Goal: Information Seeking & Learning: Learn about a topic

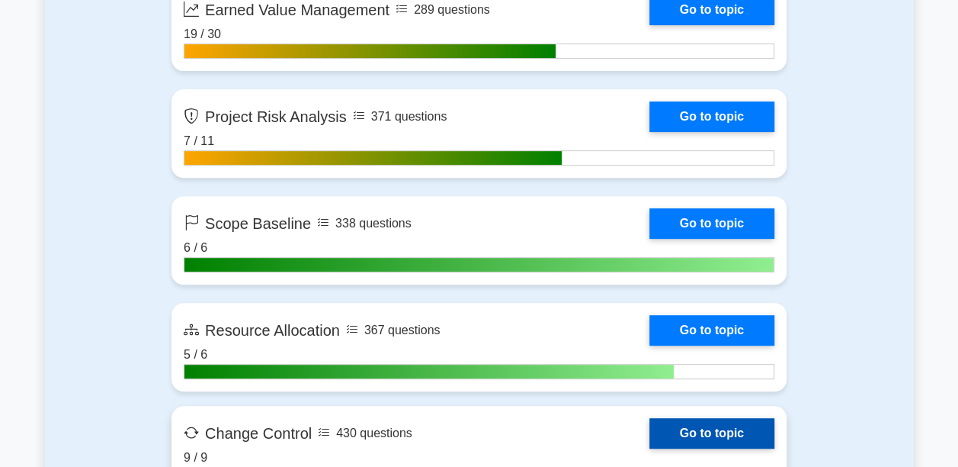
scroll to position [2897, 0]
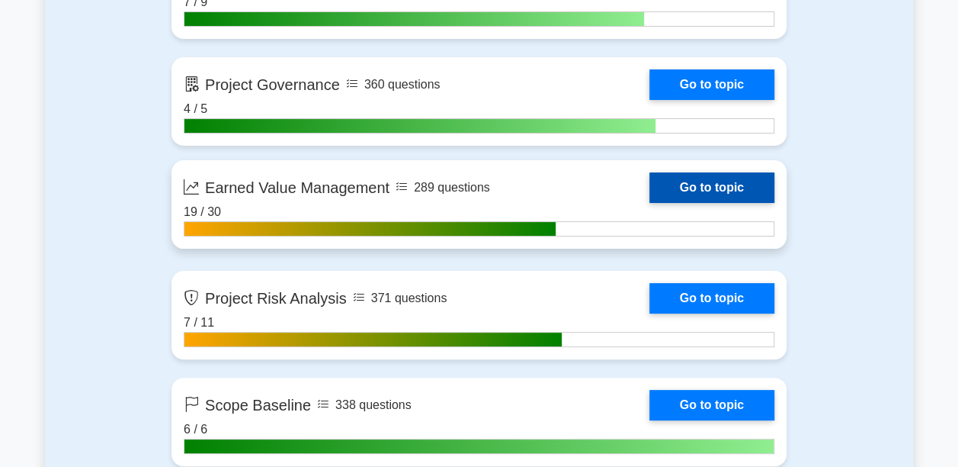
click at [668, 181] on link "Go to topic" at bounding box center [712, 187] width 125 height 30
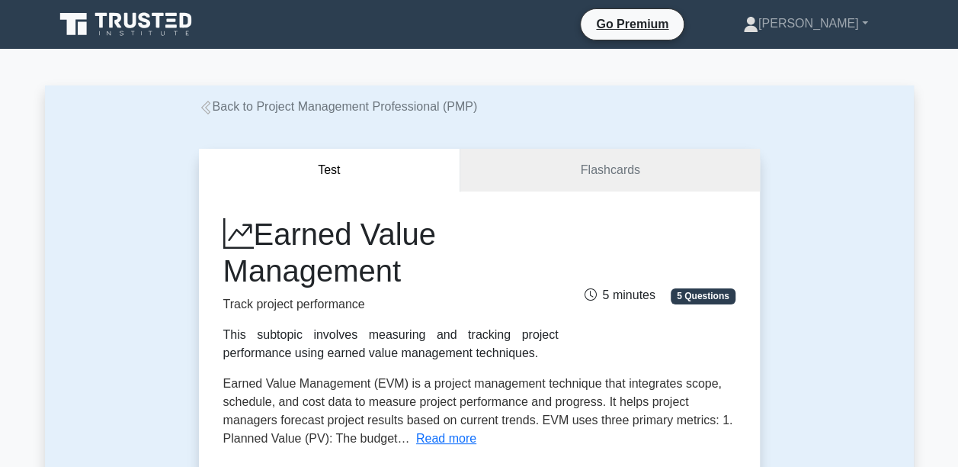
click at [326, 181] on button "Test" at bounding box center [330, 170] width 262 height 43
click at [331, 172] on button "Test" at bounding box center [330, 170] width 262 height 43
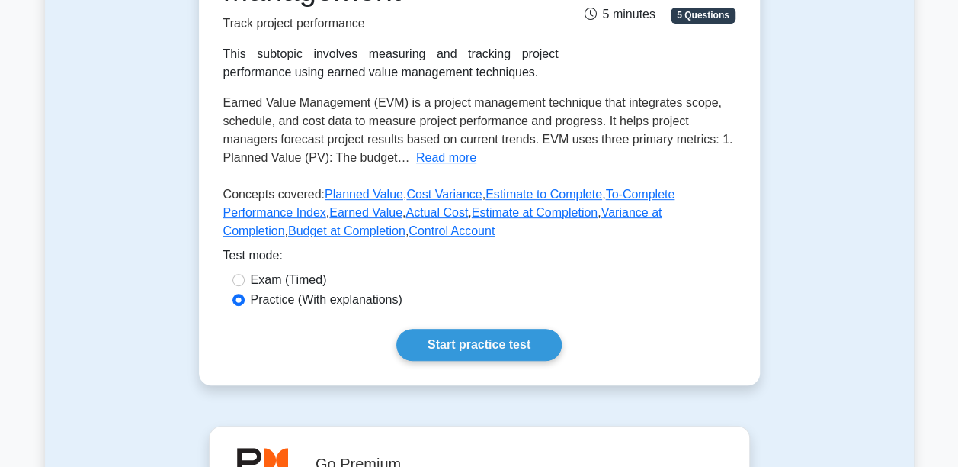
scroll to position [305, 0]
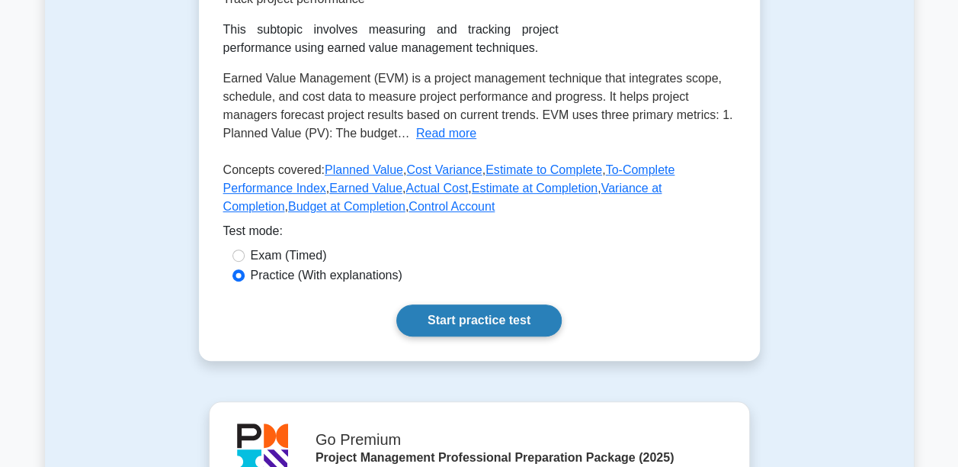
click at [459, 323] on link "Start practice test" at bounding box center [478, 320] width 165 height 32
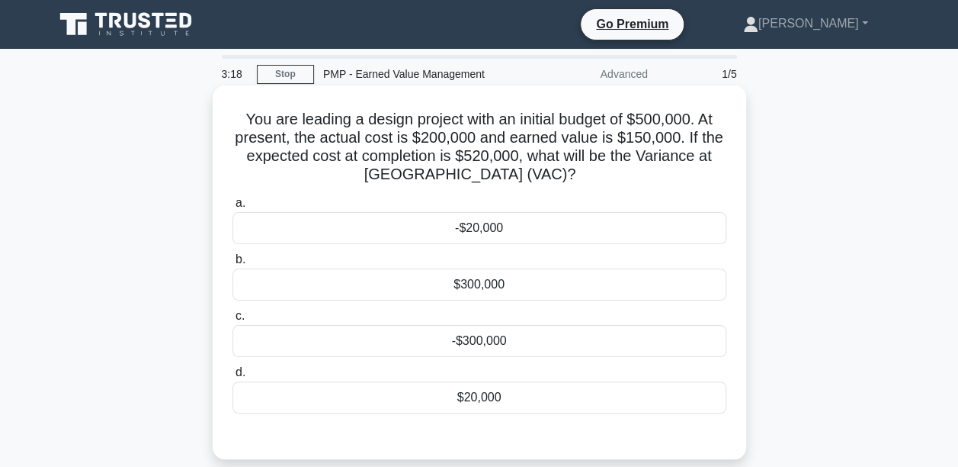
click at [491, 233] on div "-$20,000" at bounding box center [480, 228] width 494 height 32
click at [233, 208] on input "a. -$20,000" at bounding box center [233, 203] width 0 height 10
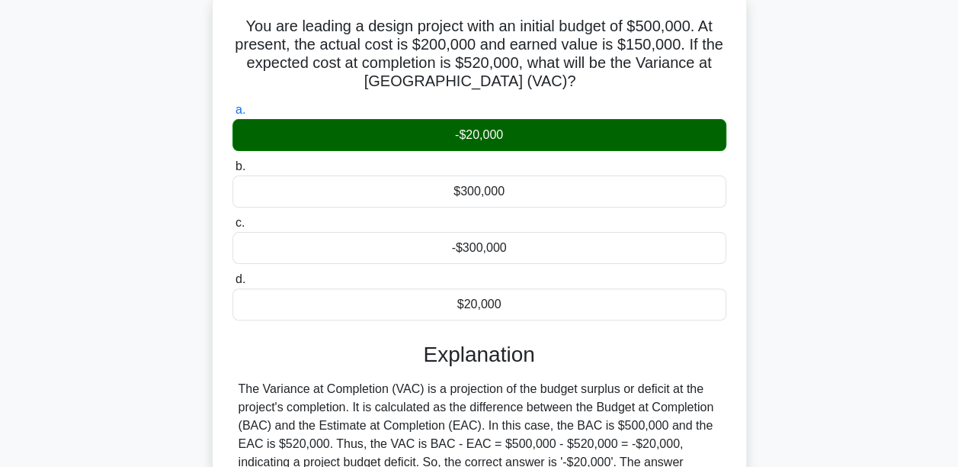
scroll to position [229, 0]
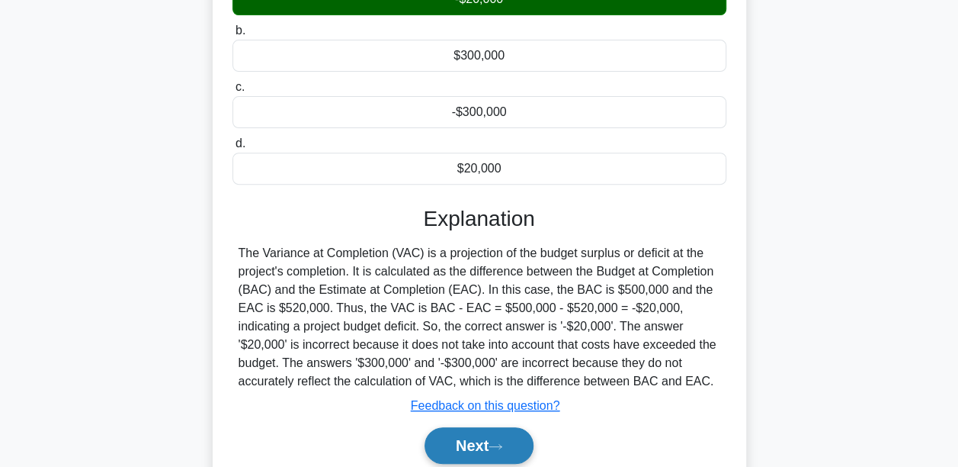
click at [460, 444] on button "Next" at bounding box center [479, 445] width 109 height 37
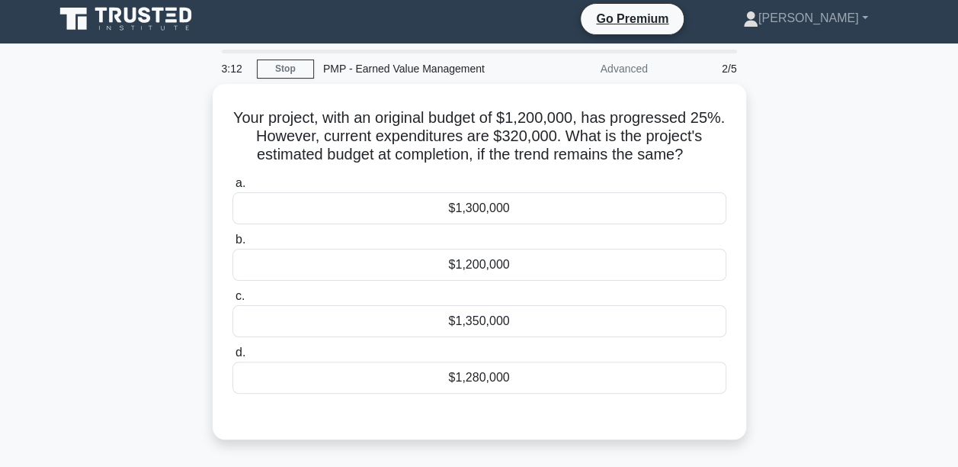
scroll to position [0, 0]
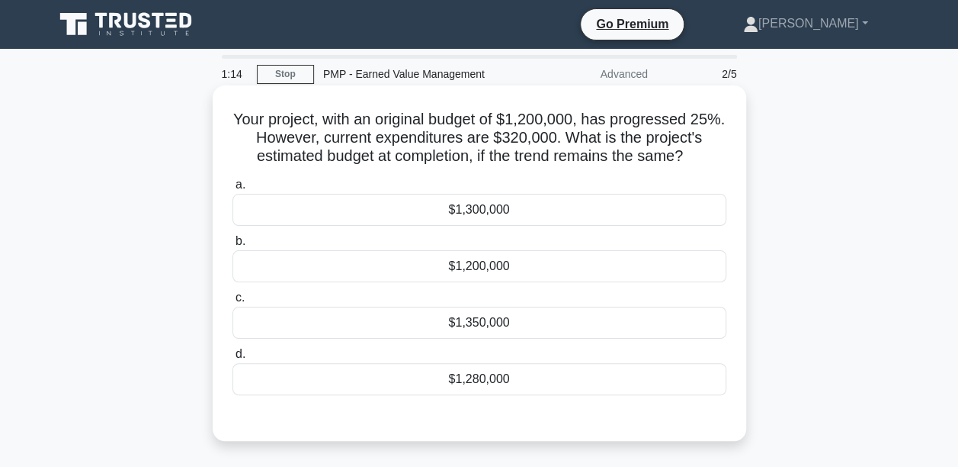
click at [496, 375] on div "$1,280,000" at bounding box center [480, 379] width 494 height 32
click at [233, 359] on input "d. $1,280,000" at bounding box center [233, 354] width 0 height 10
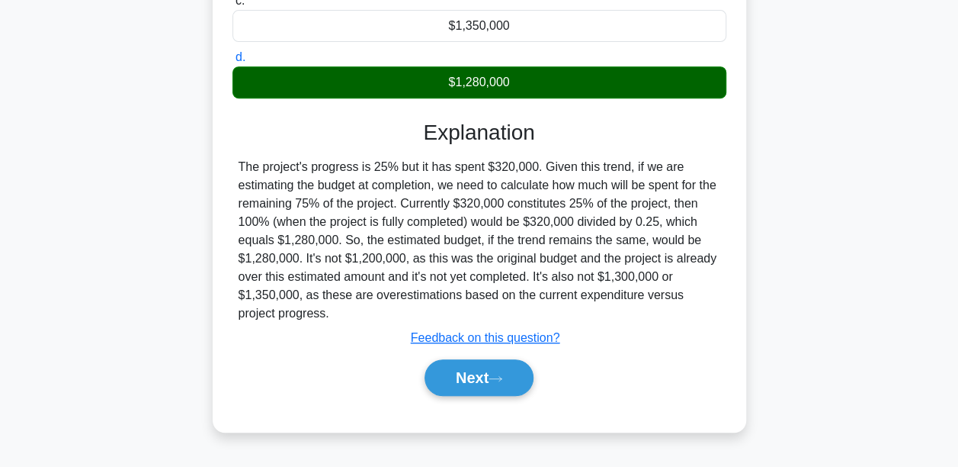
scroll to position [305, 0]
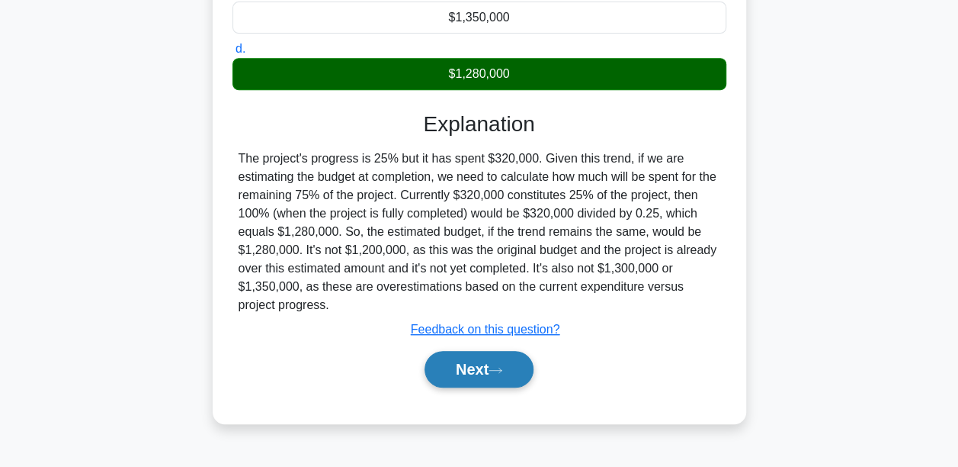
click at [491, 379] on button "Next" at bounding box center [479, 369] width 109 height 37
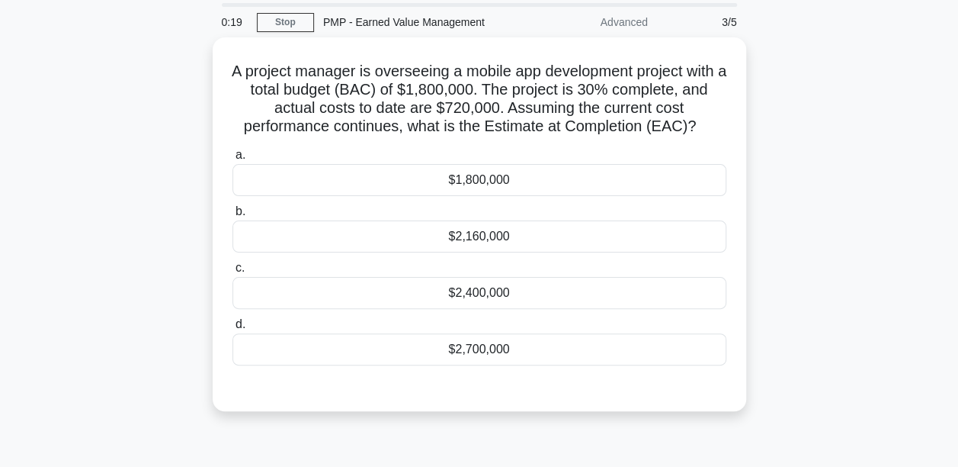
scroll to position [76, 0]
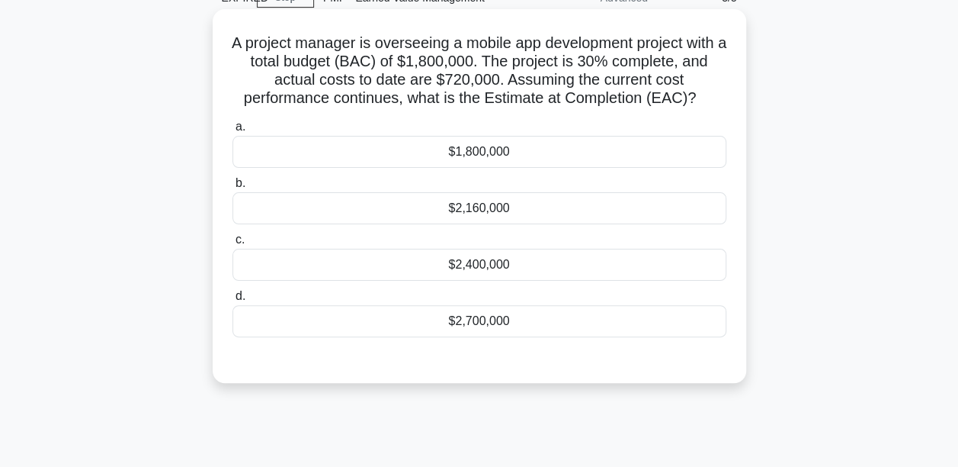
click at [471, 268] on div "$2,400,000" at bounding box center [480, 265] width 494 height 32
click at [233, 245] on input "c. $2,400,000" at bounding box center [233, 240] width 0 height 10
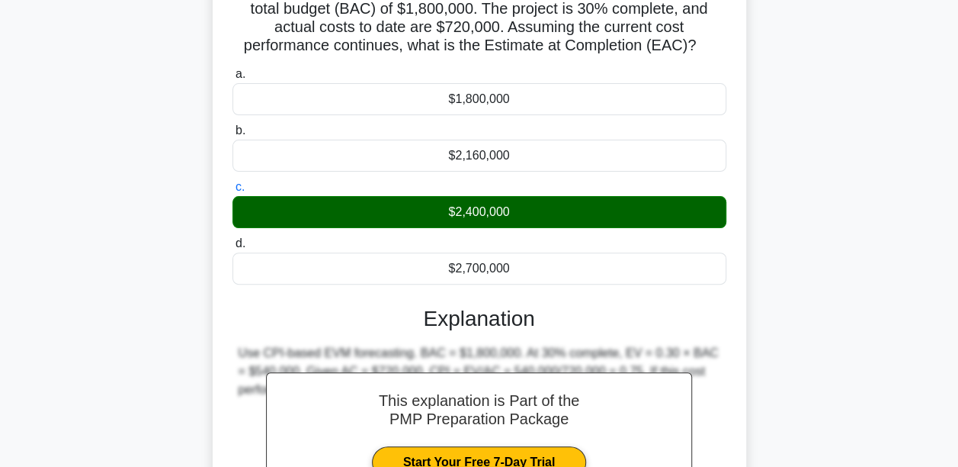
scroll to position [152, 0]
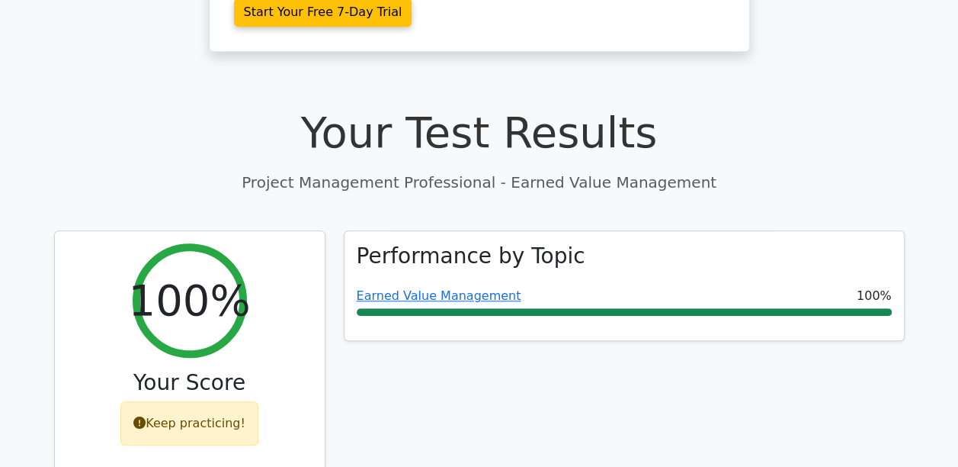
scroll to position [457, 0]
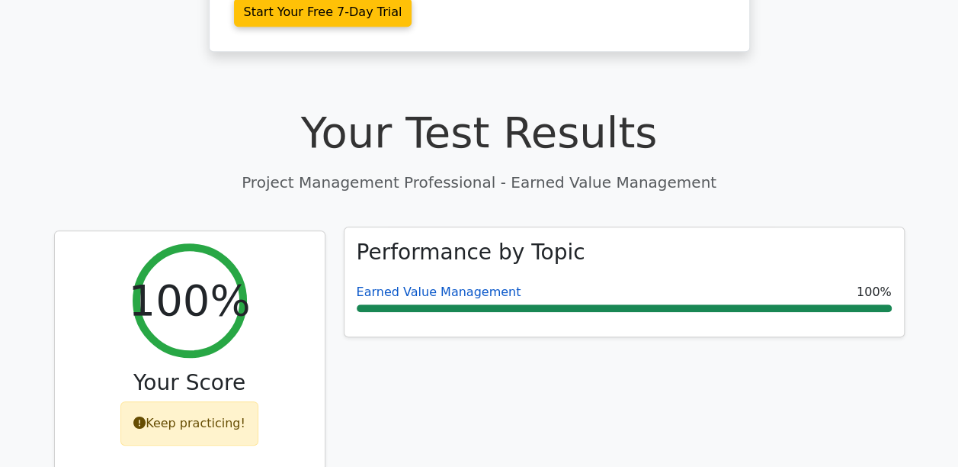
click at [438, 284] on link "Earned Value Management" at bounding box center [439, 291] width 165 height 14
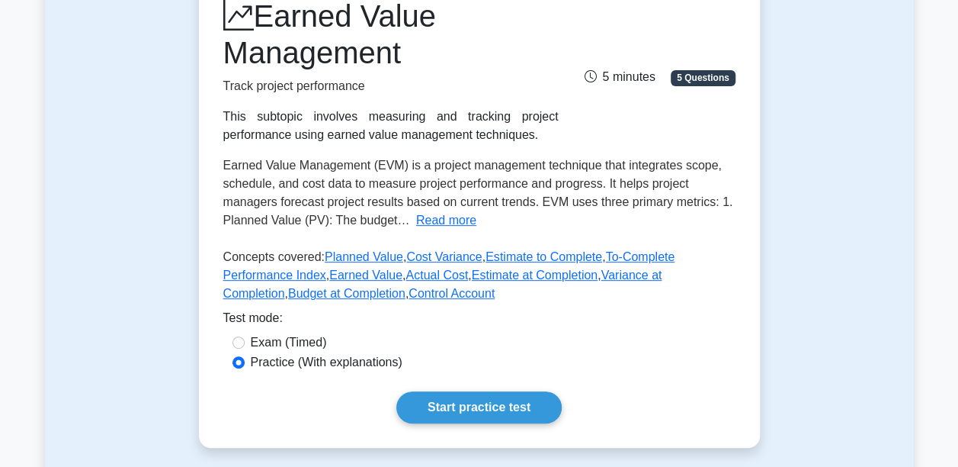
scroll to position [229, 0]
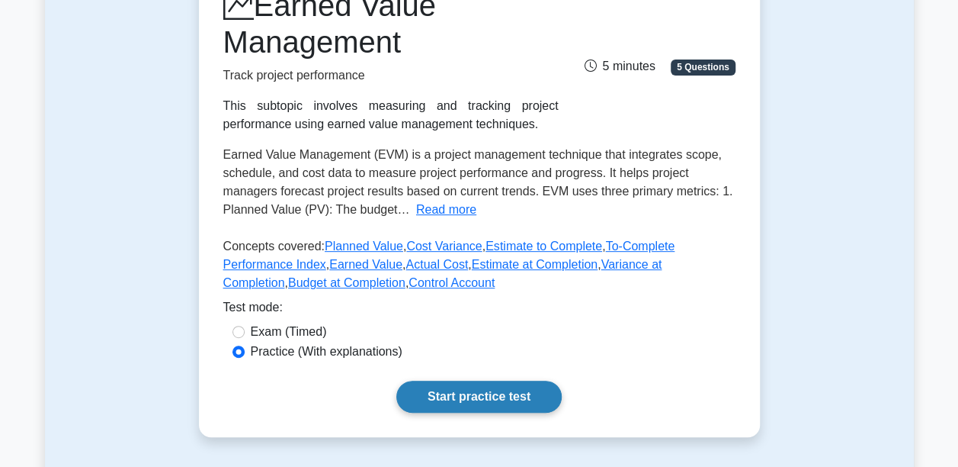
click at [499, 396] on link "Start practice test" at bounding box center [478, 396] width 165 height 32
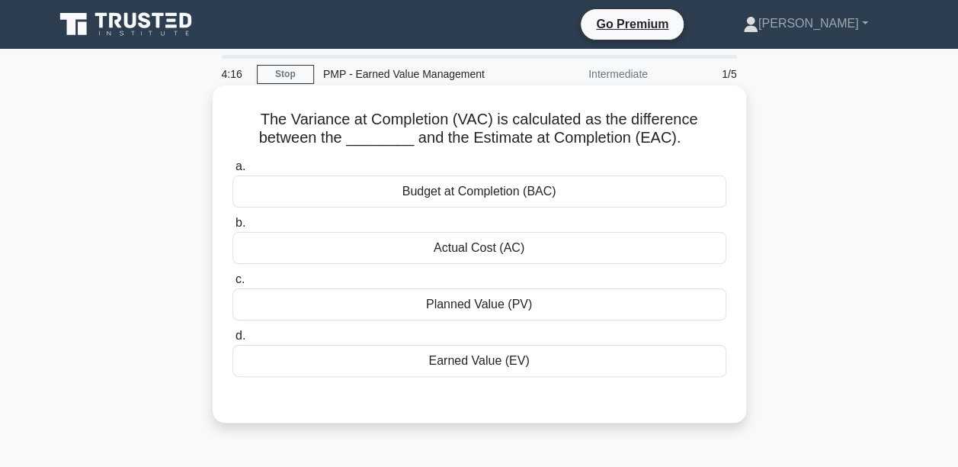
click at [460, 251] on div "Actual Cost (AC)" at bounding box center [480, 248] width 494 height 32
click at [233, 228] on input "b. Actual Cost (AC)" at bounding box center [233, 223] width 0 height 10
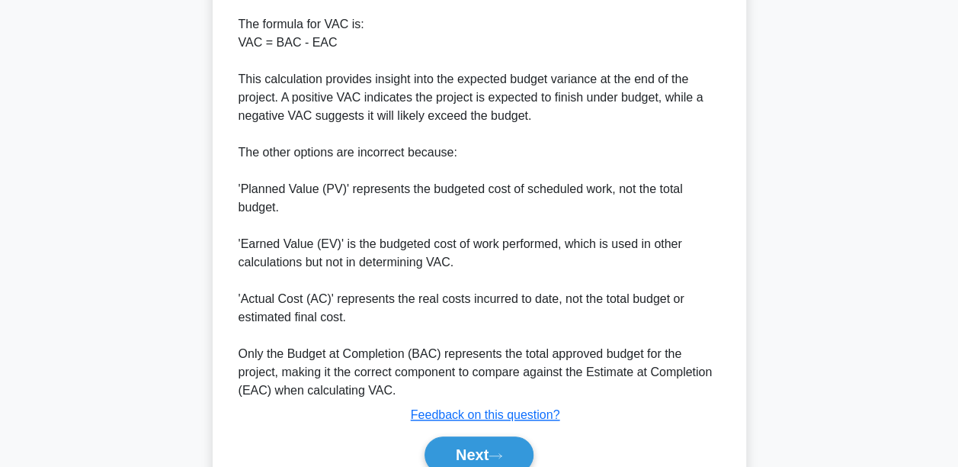
scroll to position [601, 0]
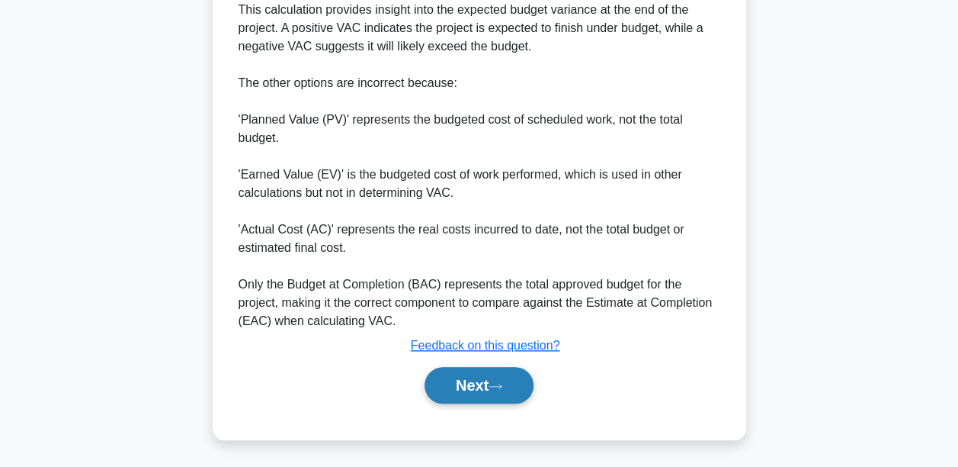
click at [468, 383] on button "Next" at bounding box center [479, 385] width 109 height 37
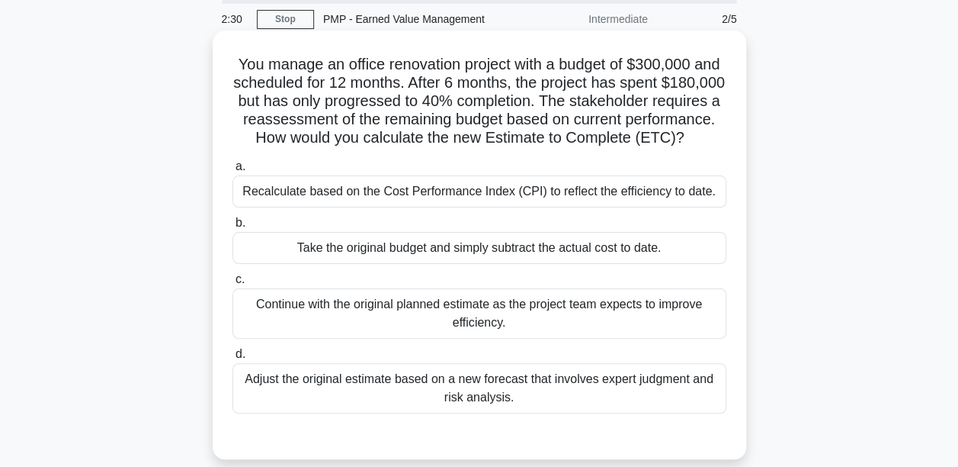
scroll to position [76, 0]
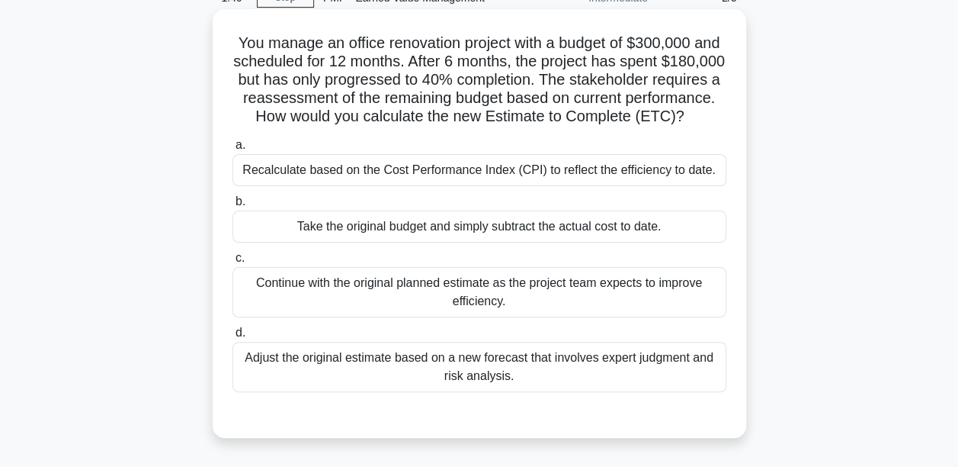
click at [387, 242] on div "Take the original budget and simply subtract the actual cost to date." at bounding box center [480, 226] width 494 height 32
click at [233, 207] on input "b. Take the original budget and simply subtract the actual cost to date." at bounding box center [233, 202] width 0 height 10
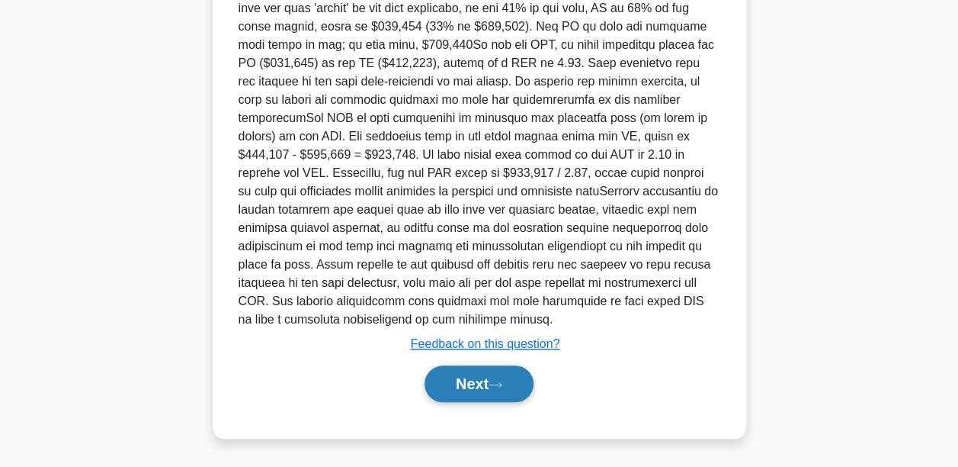
click at [438, 383] on button "Next" at bounding box center [479, 383] width 109 height 37
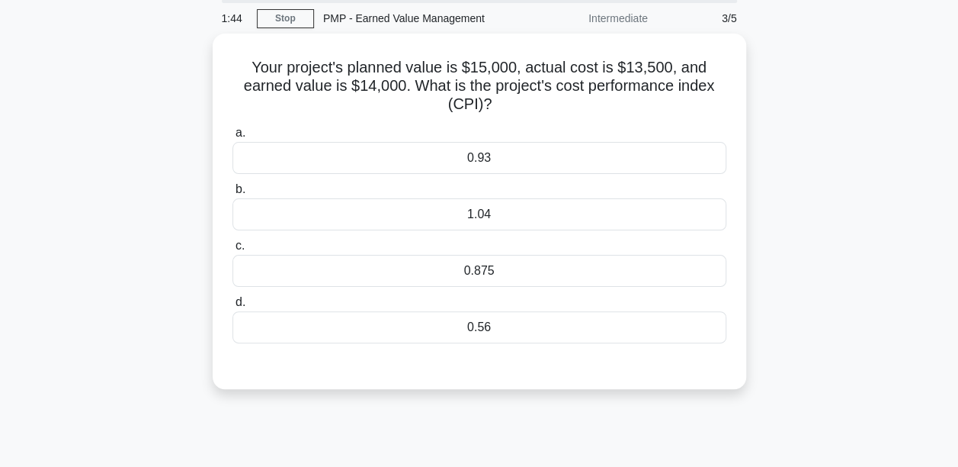
scroll to position [52, 0]
click at [477, 213] on div "1.04" at bounding box center [480, 214] width 494 height 32
click at [233, 194] on input "b. 1.04" at bounding box center [233, 189] width 0 height 10
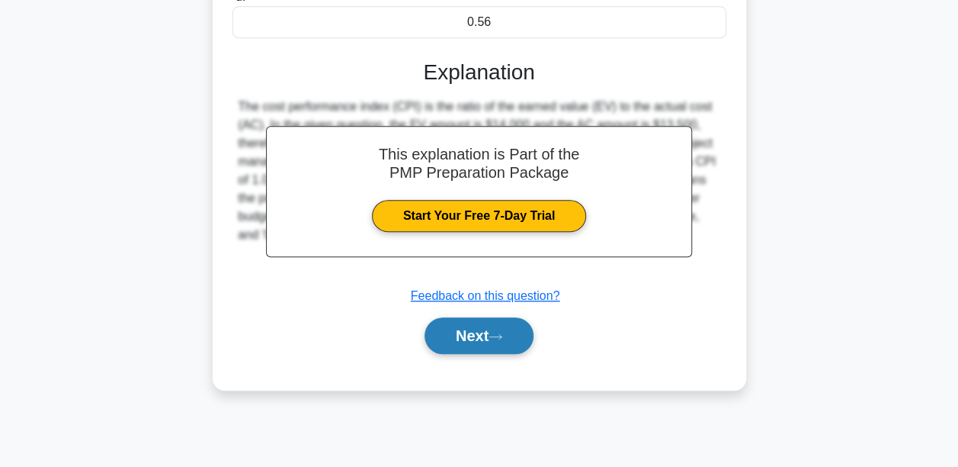
click at [514, 335] on button "Next" at bounding box center [479, 335] width 109 height 37
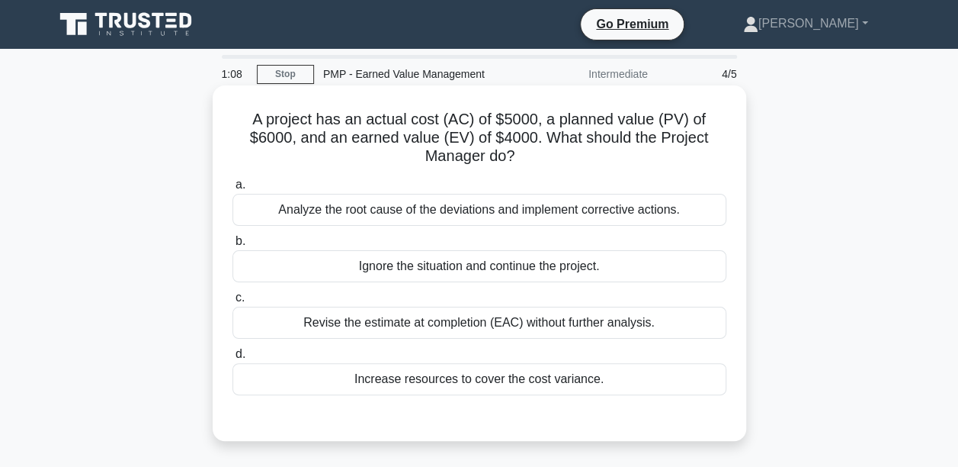
scroll to position [76, 0]
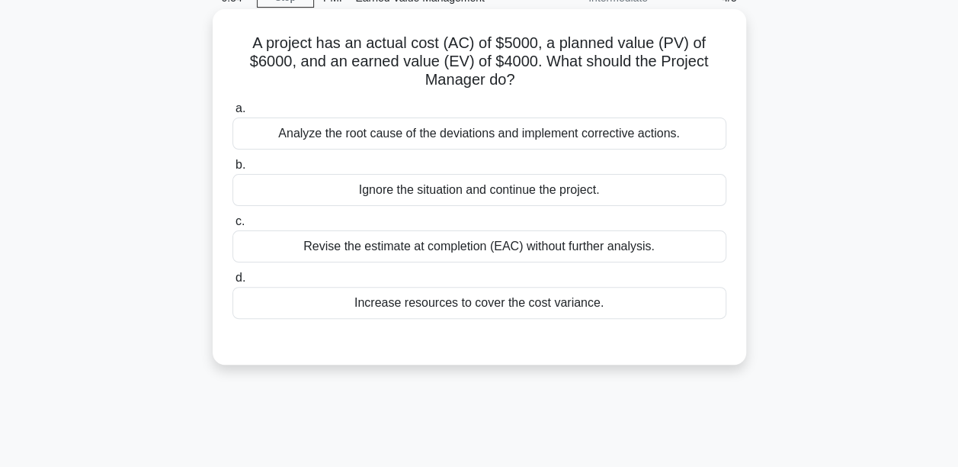
click at [419, 136] on div "Analyze the root cause of the deviations and implement corrective actions." at bounding box center [480, 133] width 494 height 32
click at [233, 114] on input "a. Analyze the root cause of the deviations and implement corrective actions." at bounding box center [233, 109] width 0 height 10
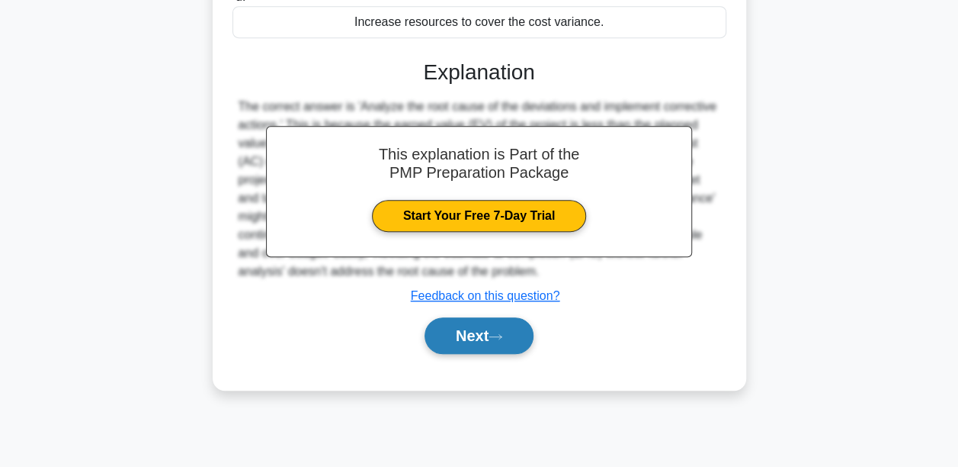
click at [476, 329] on button "Next" at bounding box center [479, 335] width 109 height 37
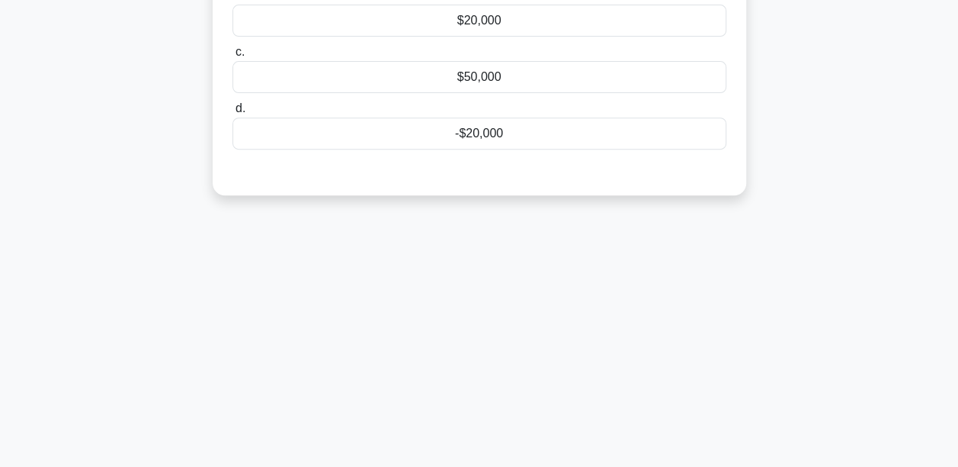
scroll to position [52, 0]
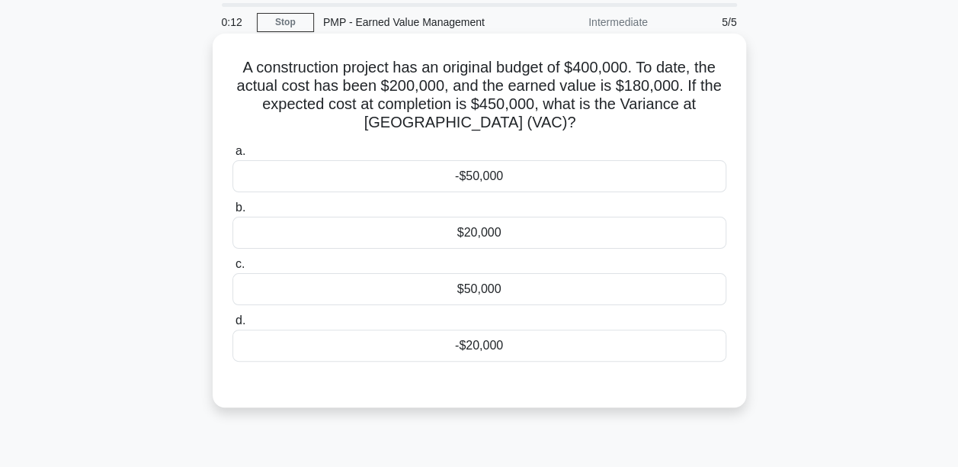
click at [483, 293] on div "$50,000" at bounding box center [480, 289] width 494 height 32
click at [233, 269] on input "c. $50,000" at bounding box center [233, 264] width 0 height 10
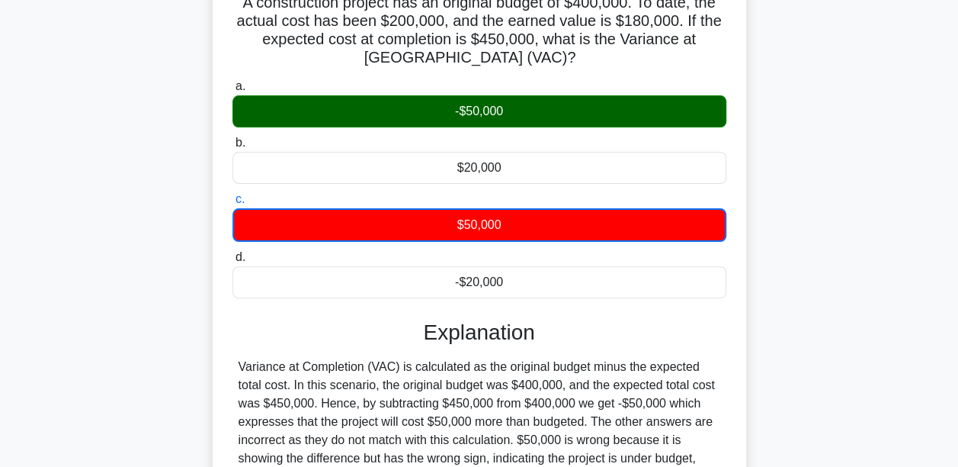
scroll to position [281, 0]
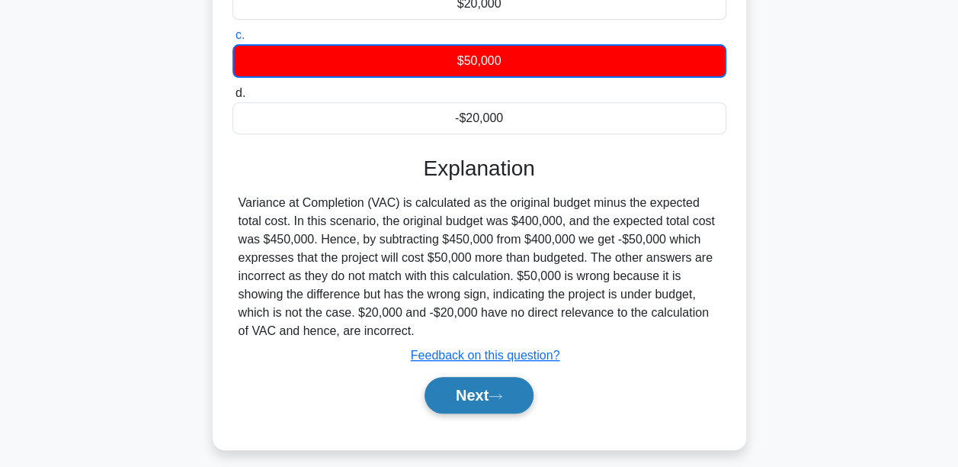
click at [465, 395] on button "Next" at bounding box center [479, 395] width 109 height 37
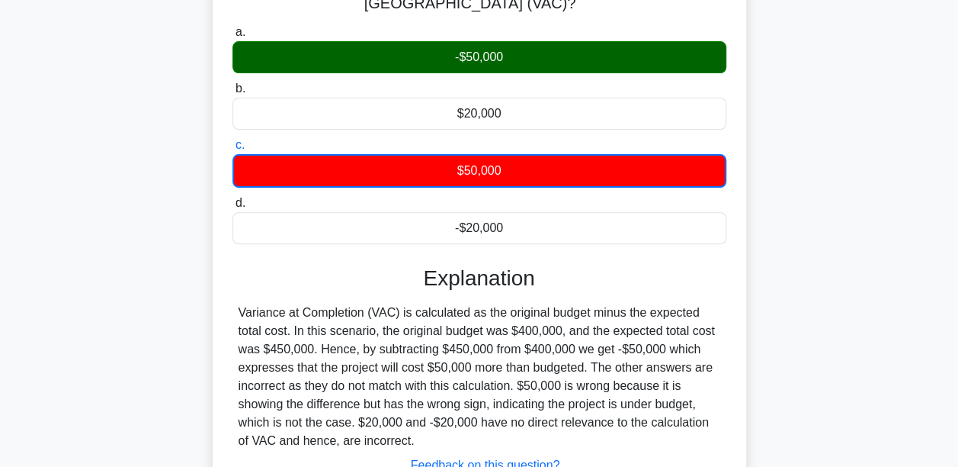
scroll to position [0, 0]
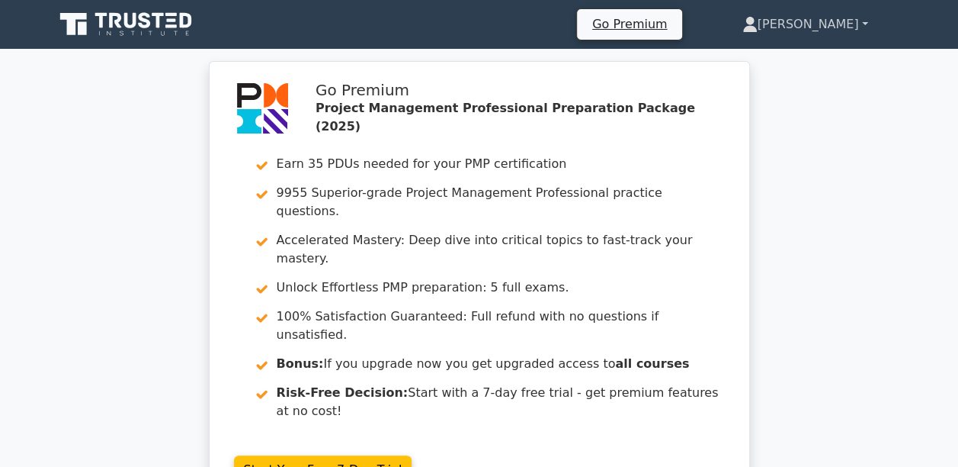
click at [832, 23] on link "[PERSON_NAME]" at bounding box center [805, 24] width 199 height 30
click at [798, 58] on link "Profile" at bounding box center [767, 60] width 120 height 24
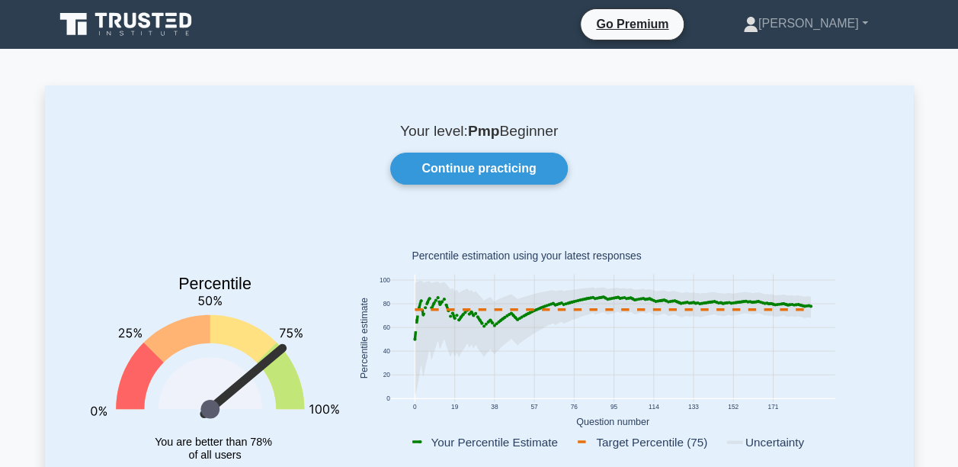
scroll to position [76, 0]
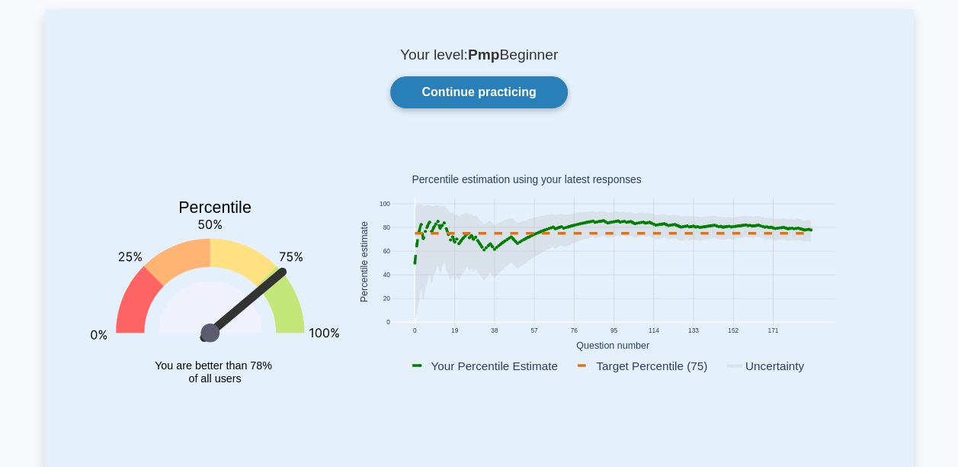
click at [492, 98] on link "Continue practicing" at bounding box center [478, 92] width 177 height 32
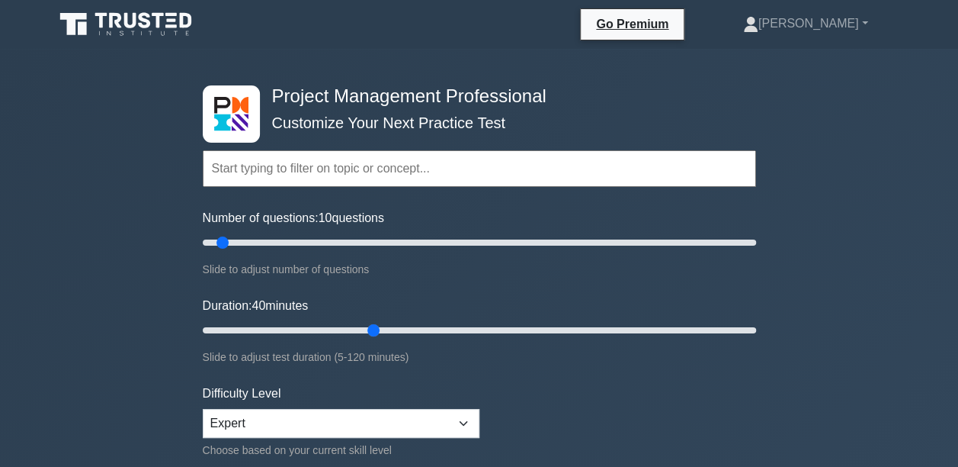
drag, startPoint x: 232, startPoint y: 327, endPoint x: 383, endPoint y: 337, distance: 151.3
type input "40"
click at [383, 337] on input "Duration: 40 minutes" at bounding box center [479, 330] width 553 height 18
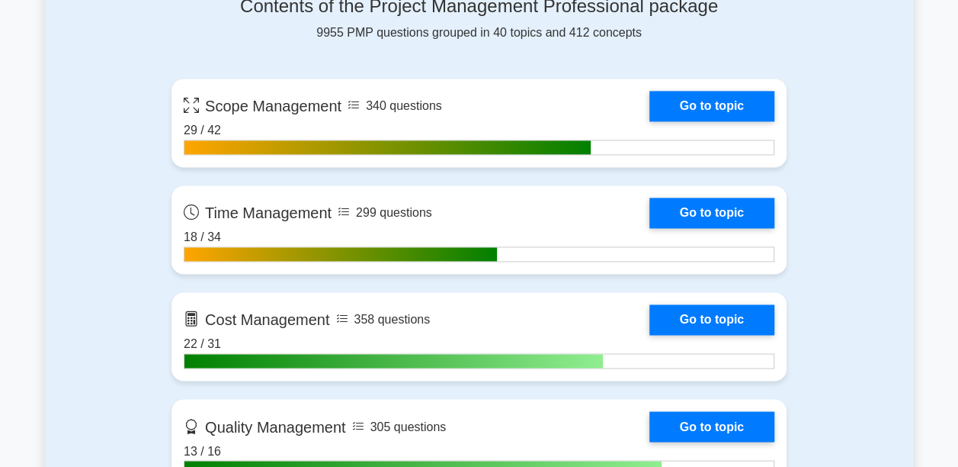
scroll to position [1067, 0]
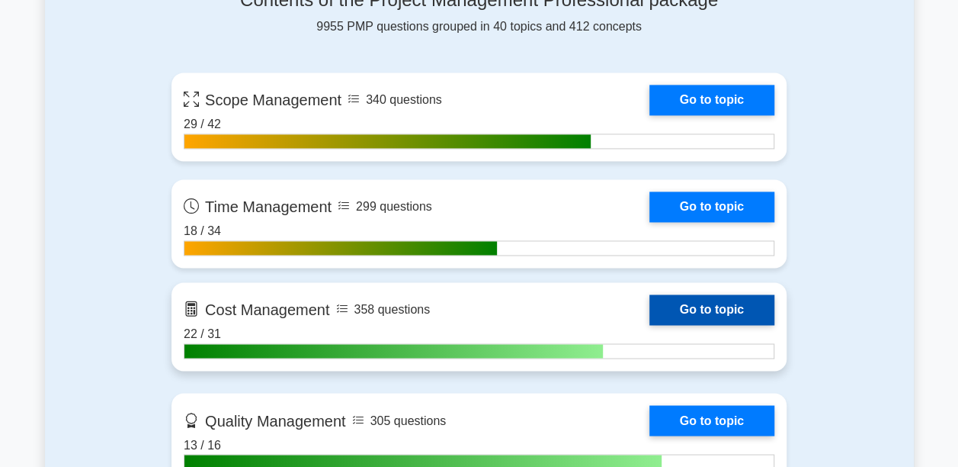
click at [736, 303] on link "Go to topic" at bounding box center [712, 309] width 125 height 30
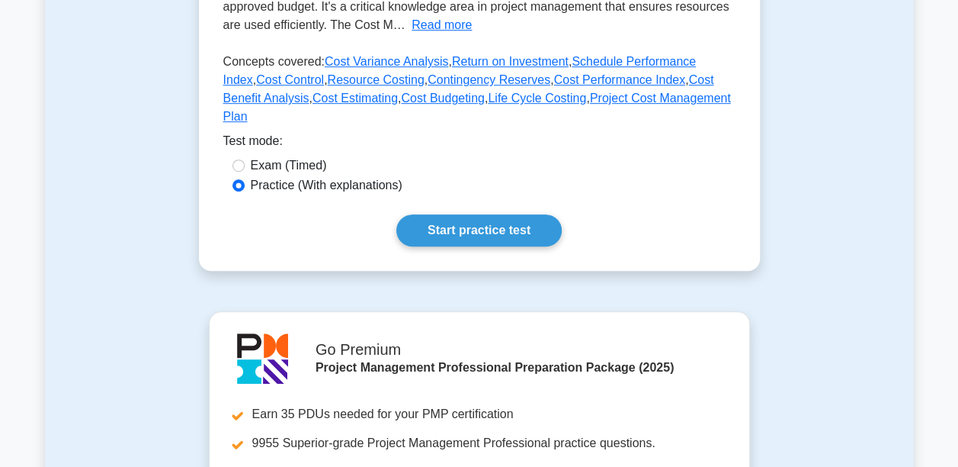
scroll to position [381, 0]
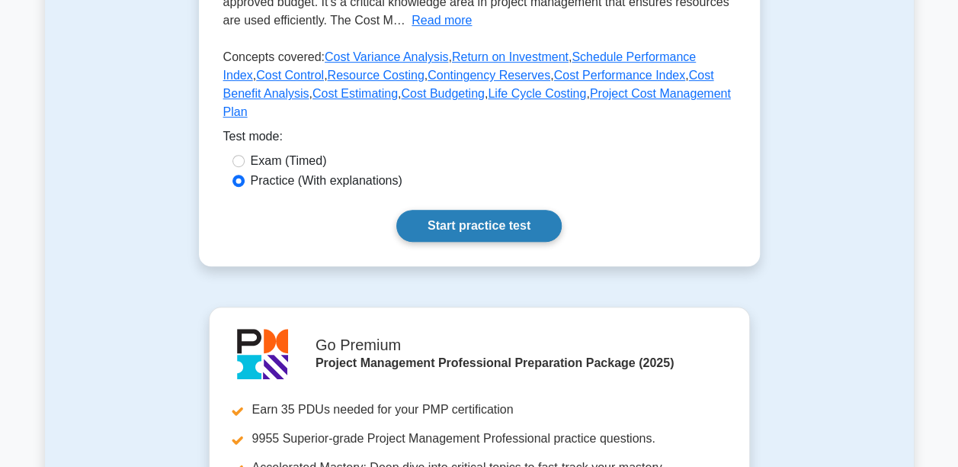
click at [496, 216] on link "Start practice test" at bounding box center [478, 226] width 165 height 32
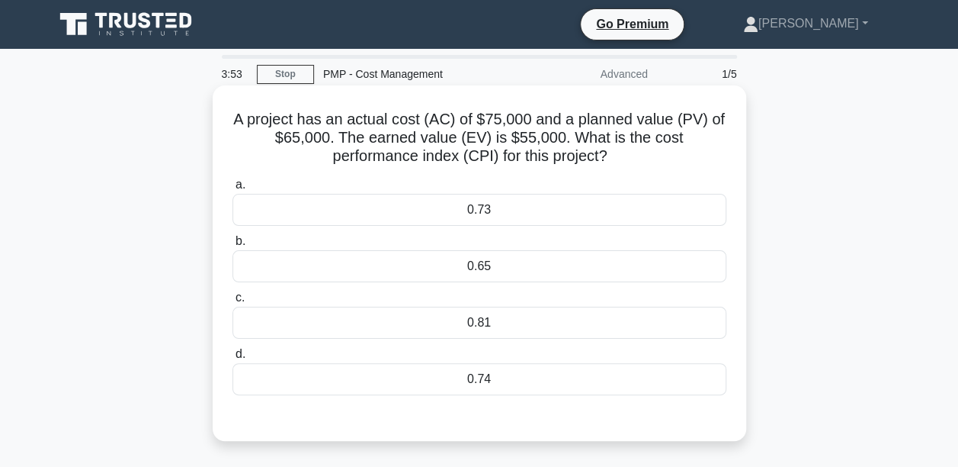
click at [470, 210] on div "0.73" at bounding box center [480, 210] width 494 height 32
click at [233, 190] on input "a. 0.73" at bounding box center [233, 185] width 0 height 10
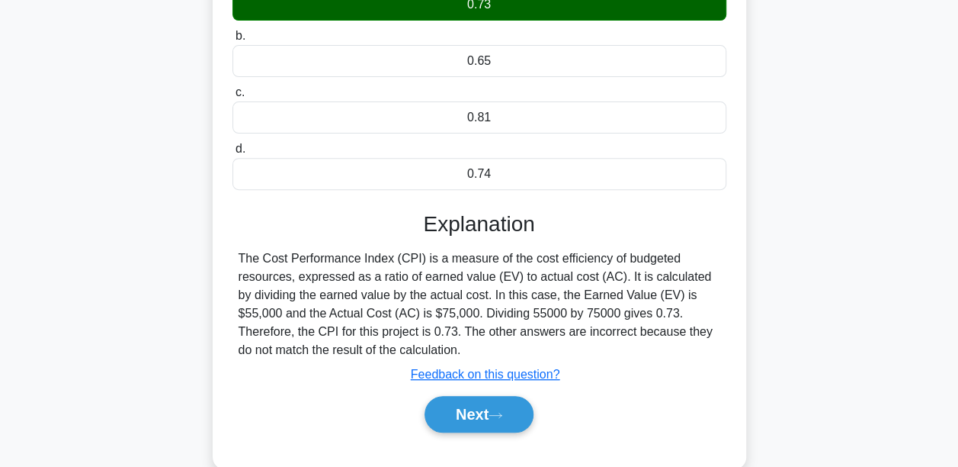
scroll to position [229, 0]
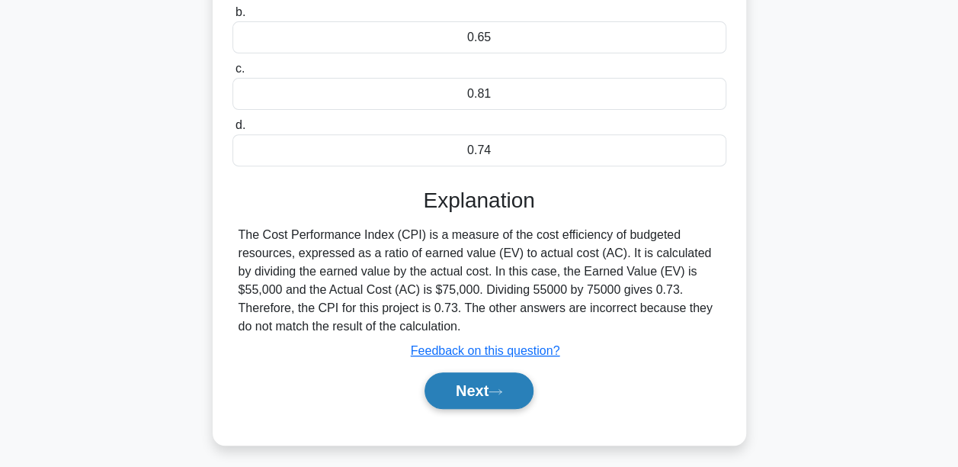
click at [467, 393] on button "Next" at bounding box center [479, 390] width 109 height 37
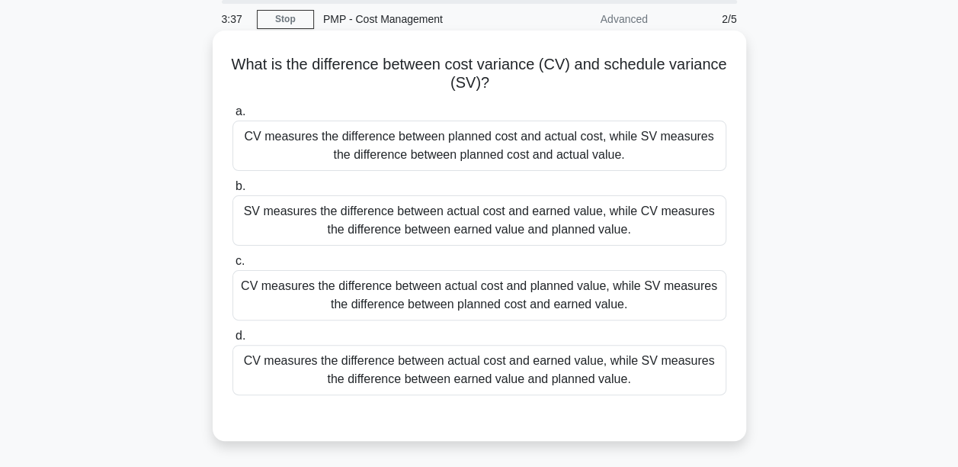
scroll to position [76, 0]
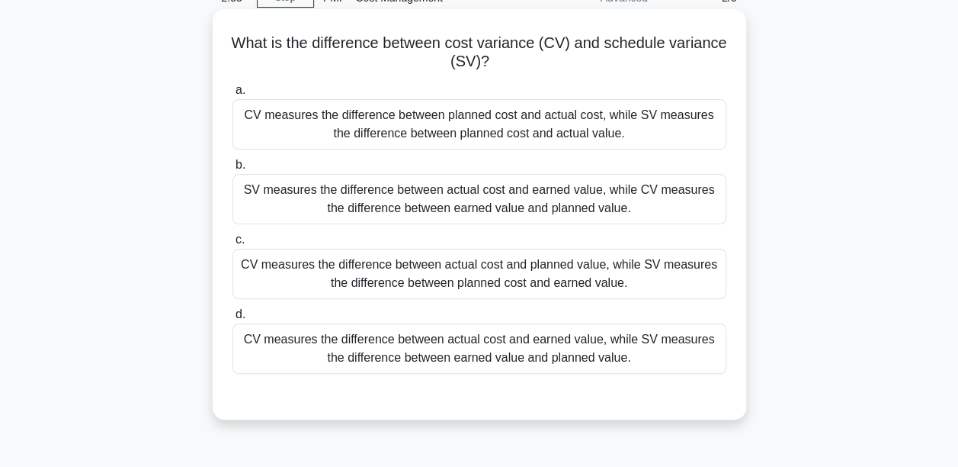
click at [549, 358] on div "CV measures the difference between actual cost and earned value, while SV measu…" at bounding box center [480, 348] width 494 height 50
click at [233, 319] on input "d. CV measures the difference between actual cost and earned value, while SV me…" at bounding box center [233, 315] width 0 height 10
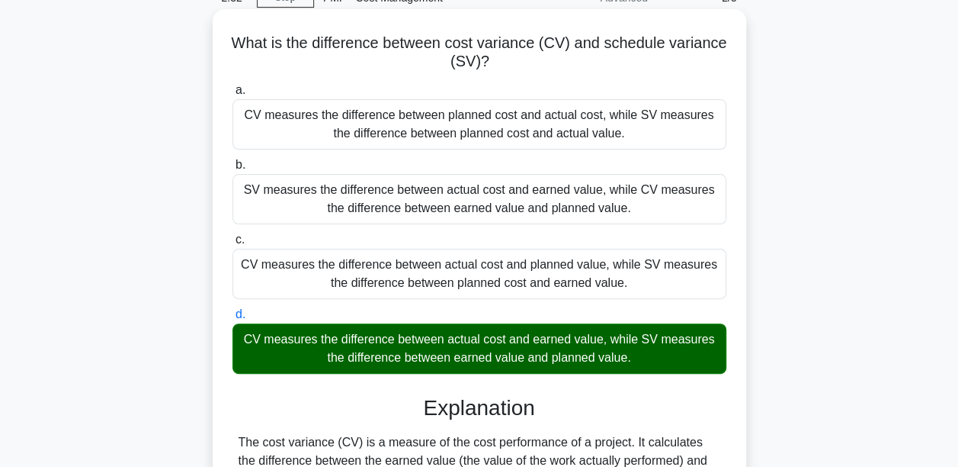
scroll to position [305, 0]
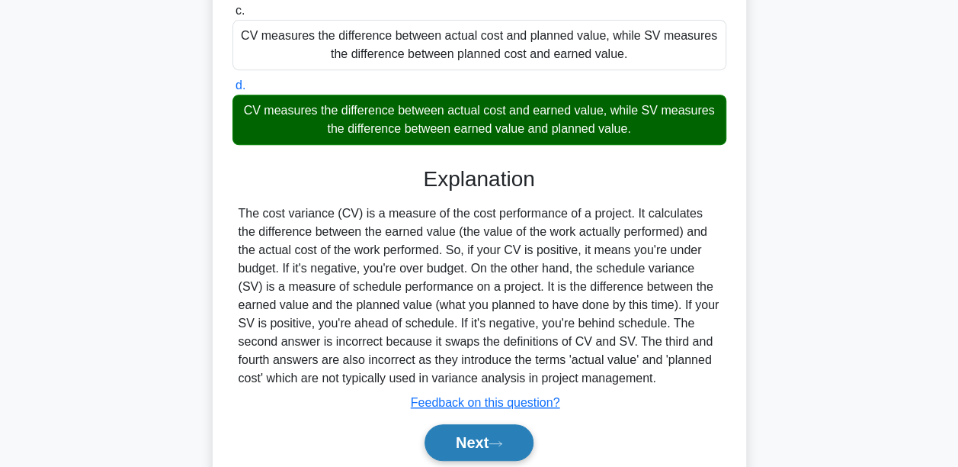
click at [505, 436] on button "Next" at bounding box center [479, 442] width 109 height 37
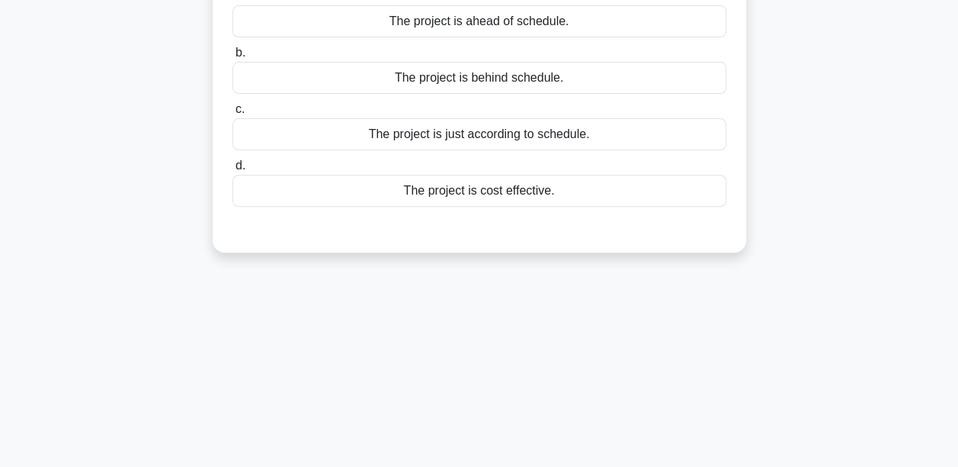
scroll to position [0, 0]
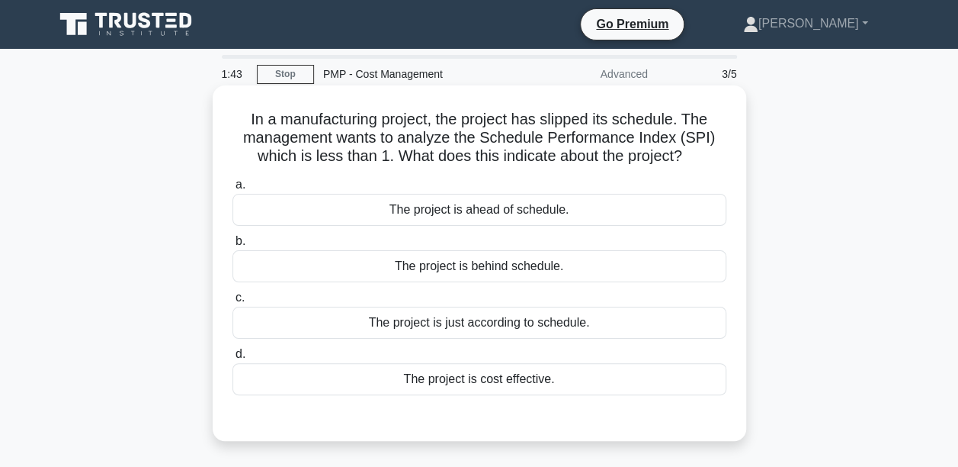
click at [464, 265] on div "The project is behind schedule." at bounding box center [480, 266] width 494 height 32
click at [233, 246] on input "b. The project is behind schedule." at bounding box center [233, 241] width 0 height 10
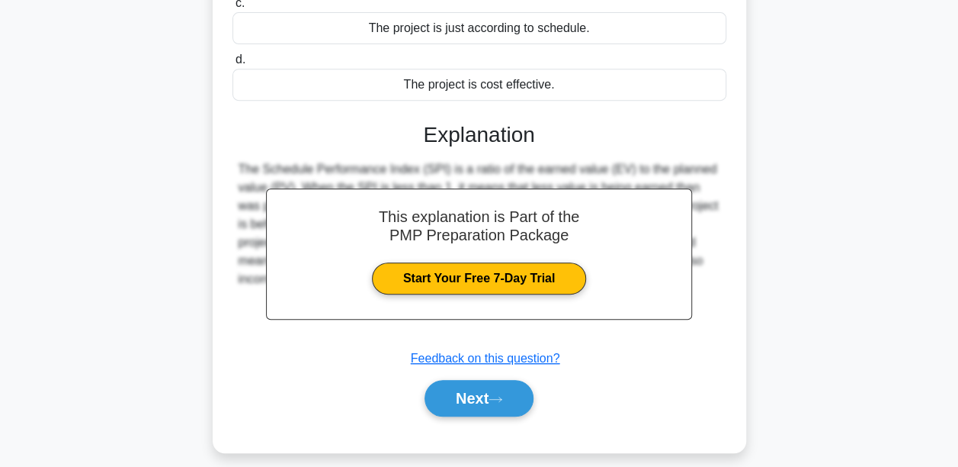
scroll to position [305, 0]
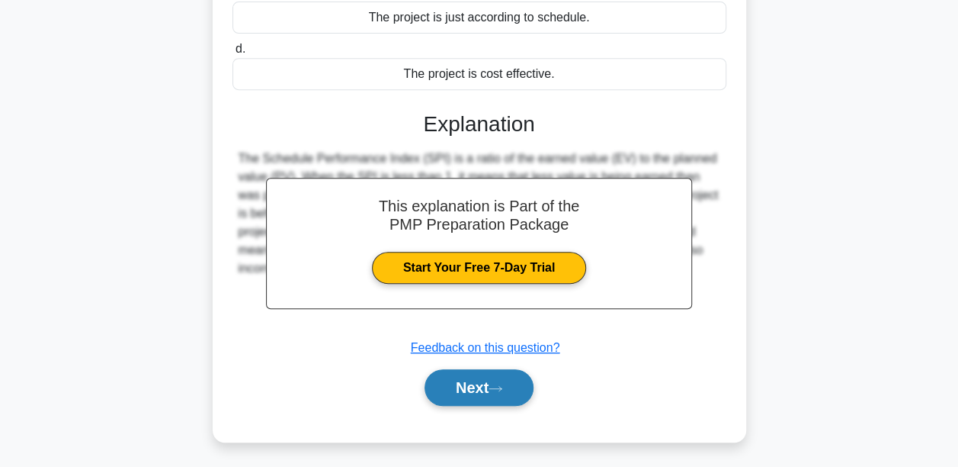
click at [459, 399] on button "Next" at bounding box center [479, 387] width 109 height 37
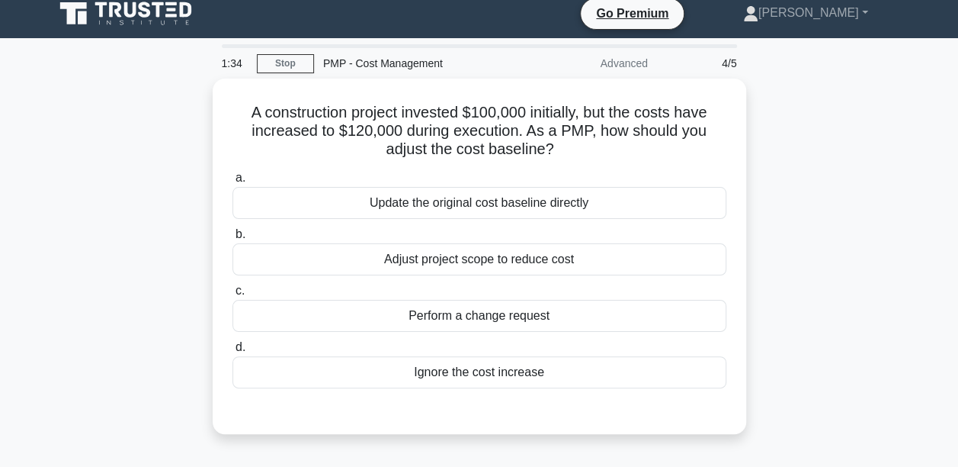
scroll to position [0, 0]
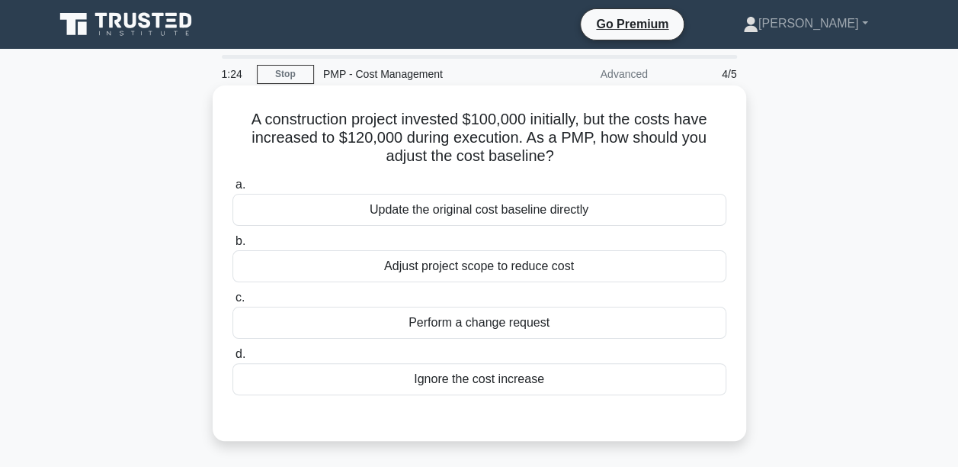
click at [465, 316] on div "Perform a change request" at bounding box center [480, 322] width 494 height 32
click at [233, 303] on input "c. Perform a change request" at bounding box center [233, 298] width 0 height 10
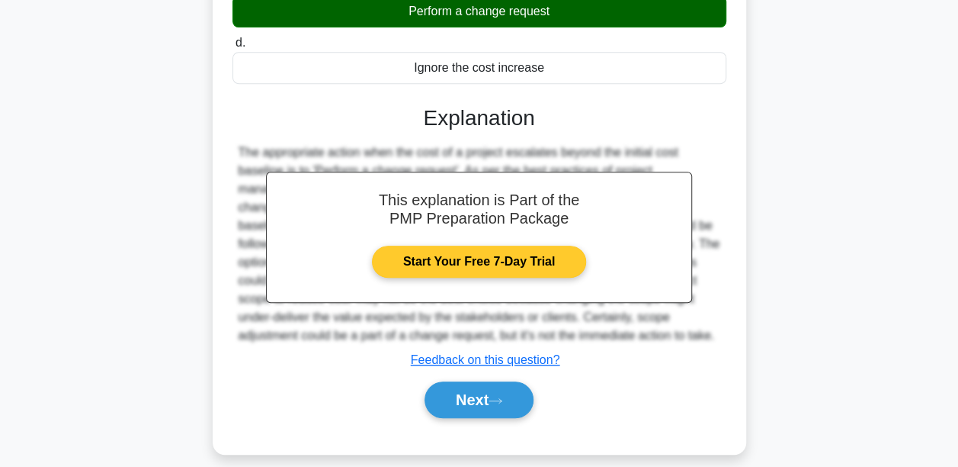
scroll to position [357, 0]
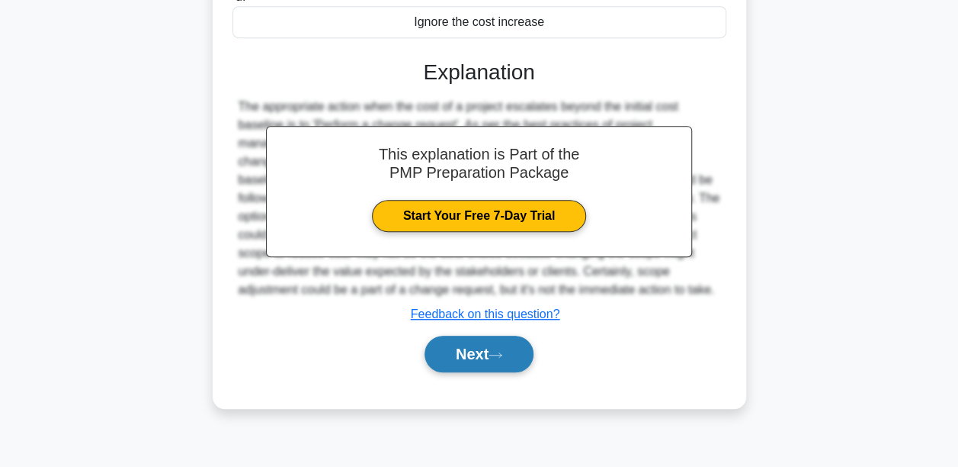
click at [472, 364] on button "Next" at bounding box center [479, 353] width 109 height 37
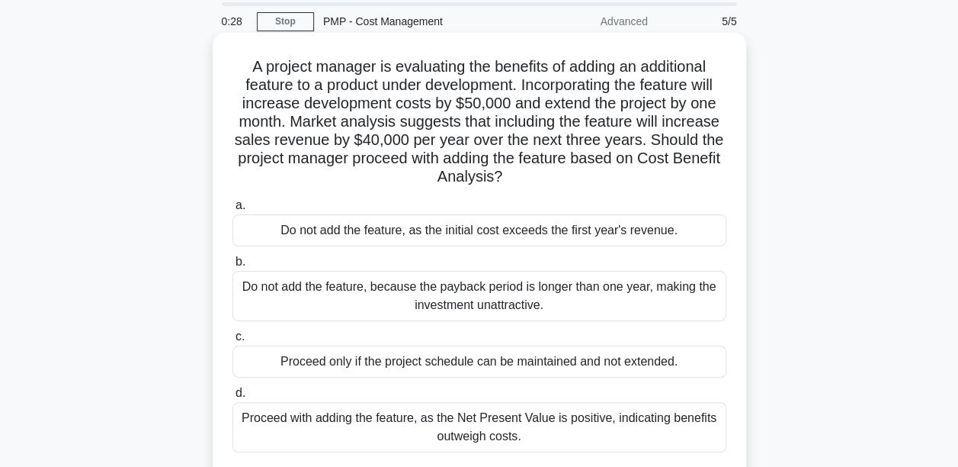
scroll to position [76, 0]
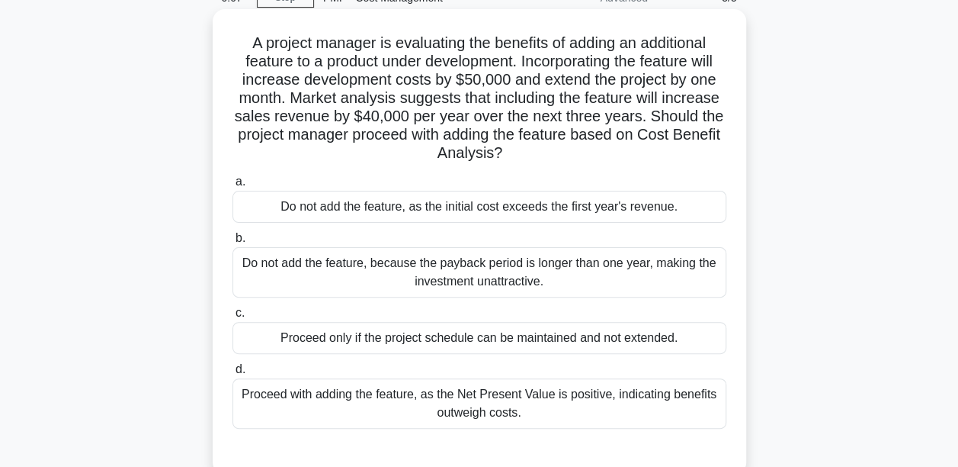
click at [509, 406] on div "Proceed with adding the feature, as the Net Present Value is positive, indicati…" at bounding box center [480, 403] width 494 height 50
click at [233, 374] on input "d. Proceed with adding the feature, as the Net Present Value is positive, indic…" at bounding box center [233, 369] width 0 height 10
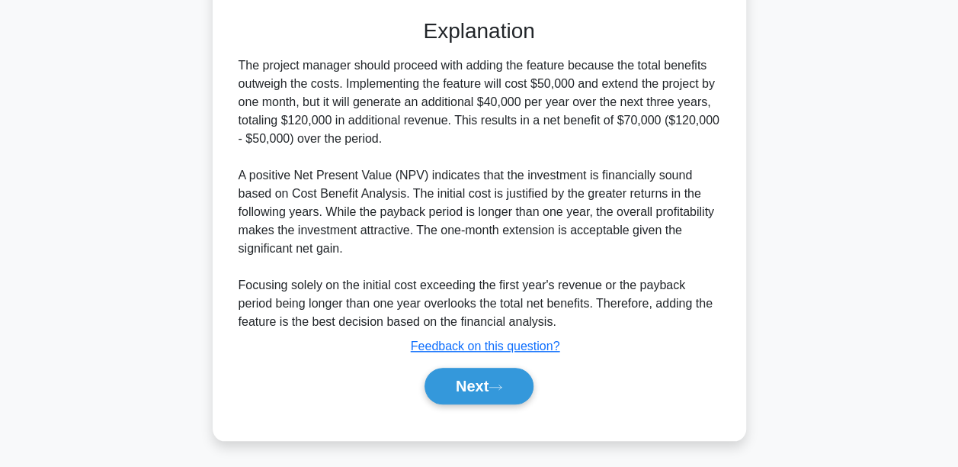
scroll to position [508, 0]
click at [492, 395] on button "Next" at bounding box center [479, 385] width 109 height 37
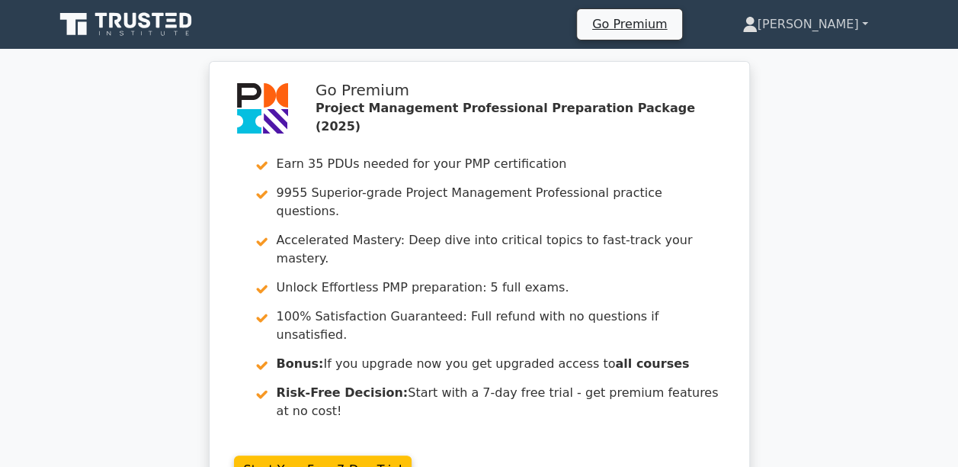
click at [848, 24] on link "[PERSON_NAME]" at bounding box center [805, 24] width 199 height 30
click at [821, 59] on link "Profile" at bounding box center [767, 60] width 120 height 24
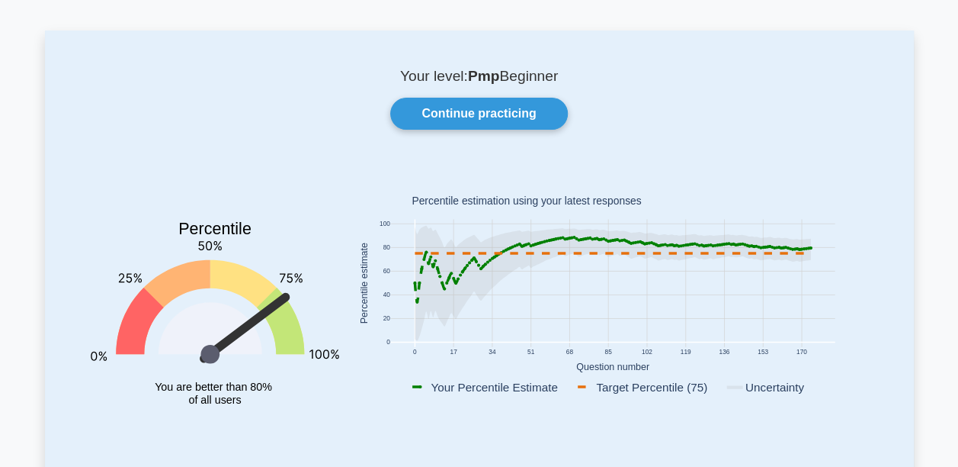
scroll to position [76, 0]
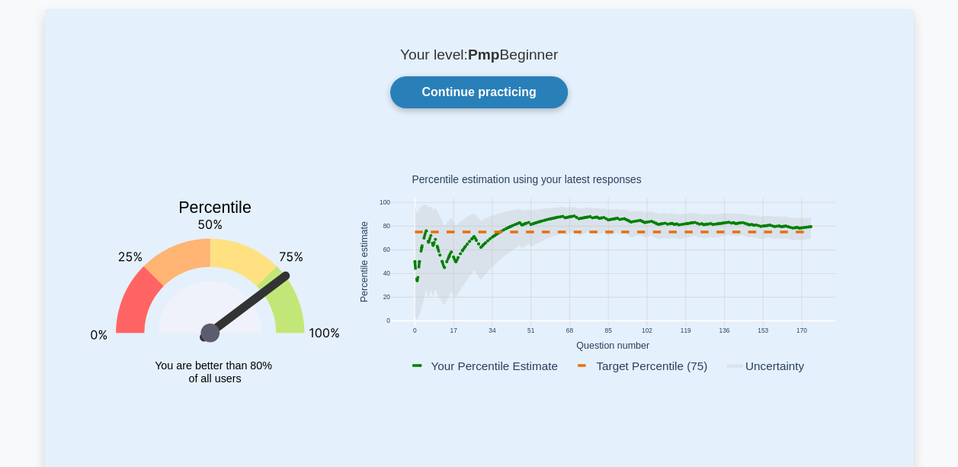
click at [465, 95] on link "Continue practicing" at bounding box center [478, 92] width 177 height 32
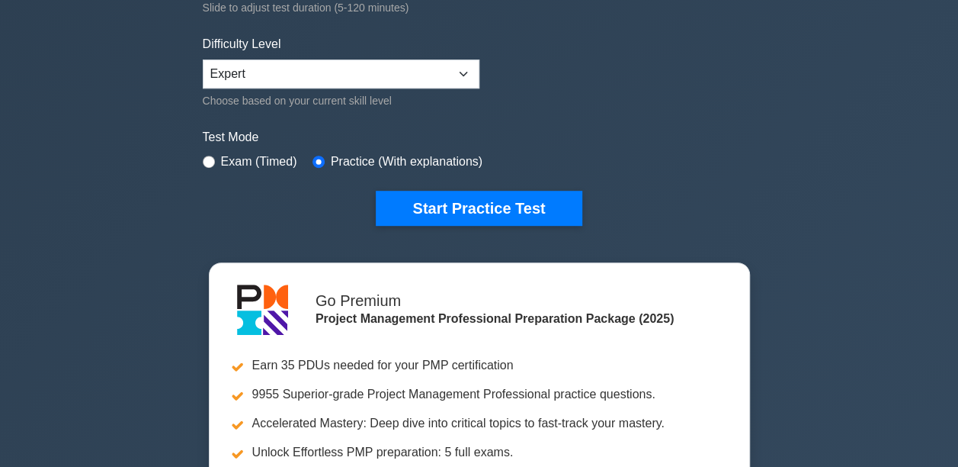
scroll to position [381, 0]
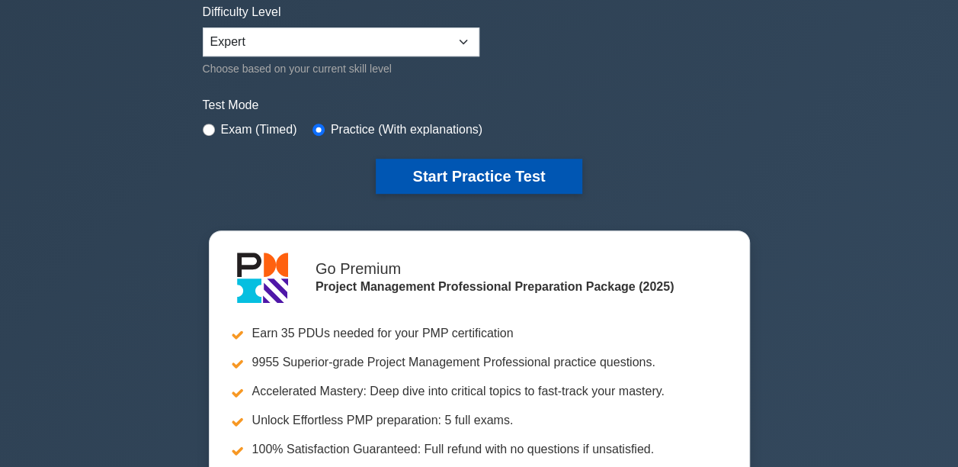
click at [412, 177] on button "Start Practice Test" at bounding box center [479, 176] width 206 height 35
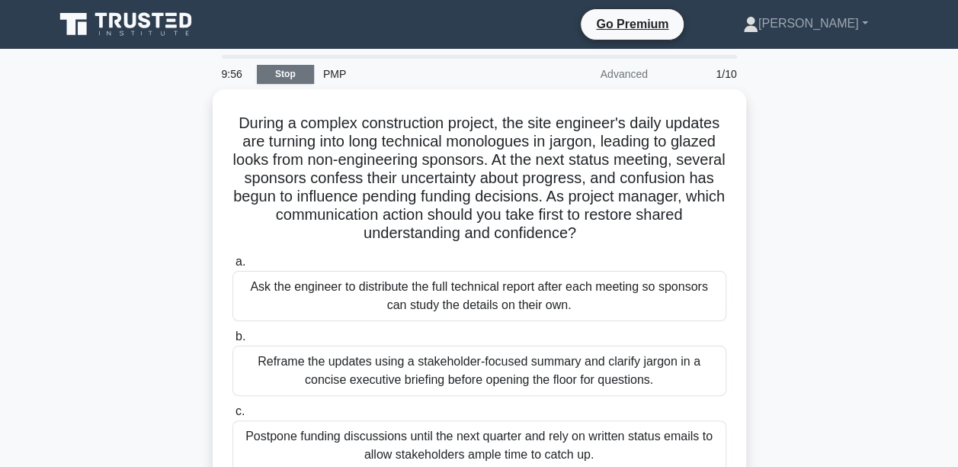
click at [304, 75] on link "Stop" at bounding box center [285, 74] width 57 height 19
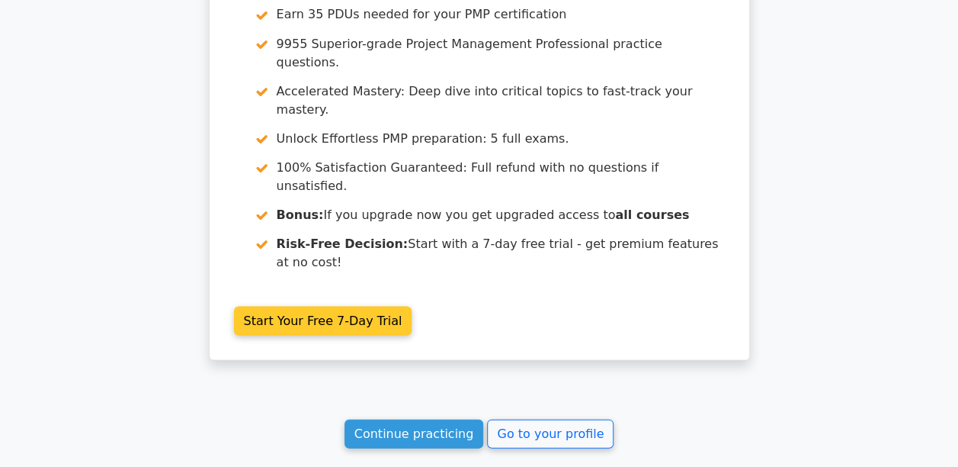
scroll to position [1448, 0]
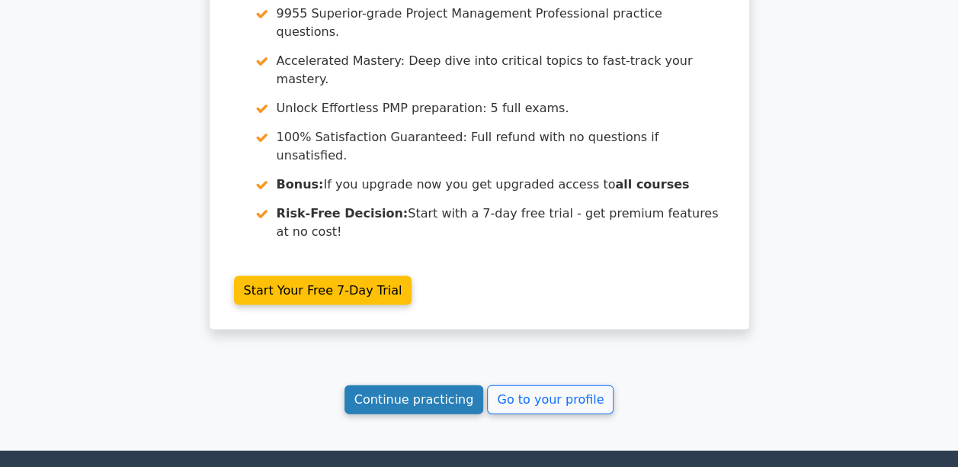
click at [435, 385] on link "Continue practicing" at bounding box center [415, 399] width 140 height 29
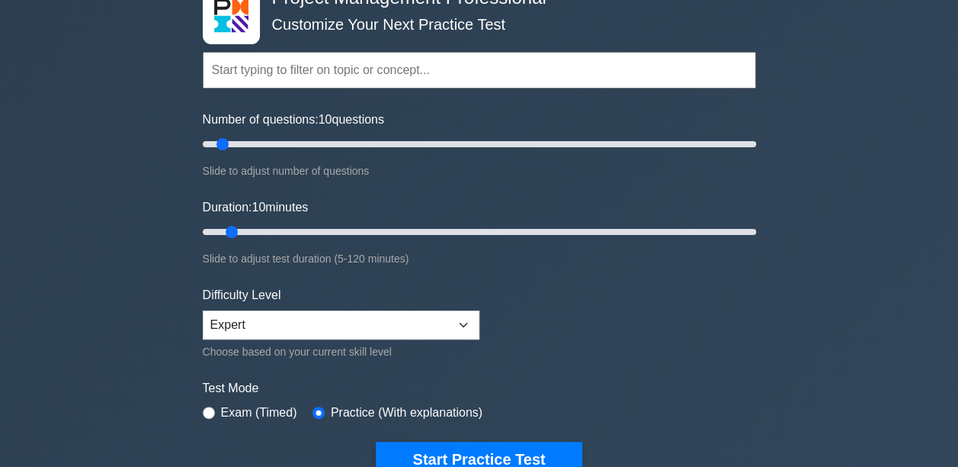
scroll to position [76, 0]
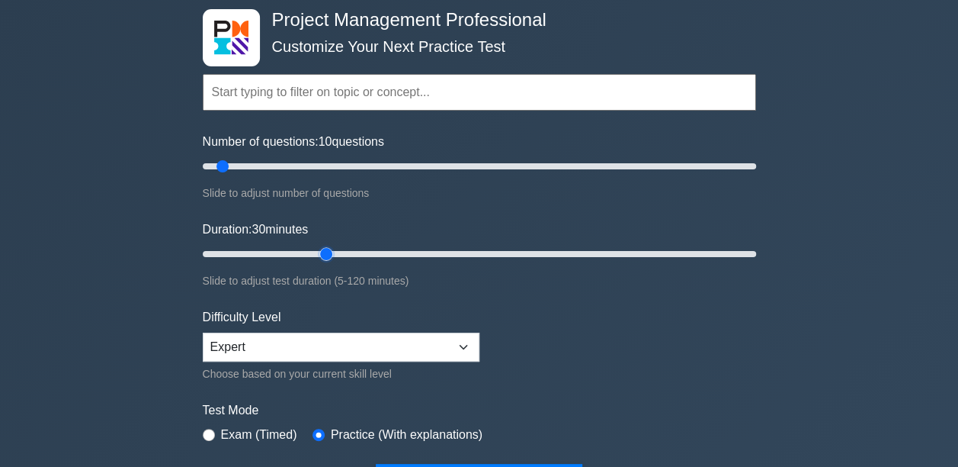
drag, startPoint x: 233, startPoint y: 253, endPoint x: 327, endPoint y: 255, distance: 93.8
type input "30"
click at [327, 255] on input "Duration: 30 minutes" at bounding box center [479, 254] width 553 height 18
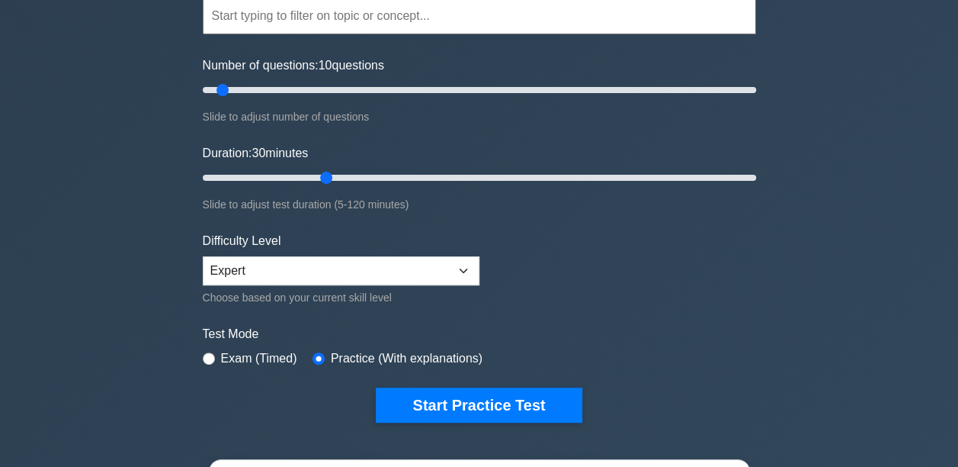
click at [253, 357] on label "Exam (Timed)" at bounding box center [259, 358] width 76 height 18
click at [212, 354] on input "radio" at bounding box center [209, 358] width 12 height 12
radio input "true"
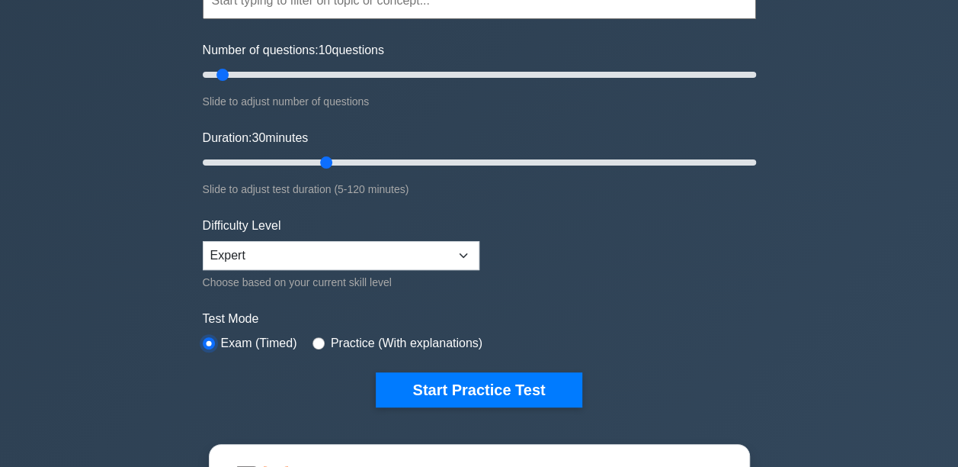
scroll to position [76, 0]
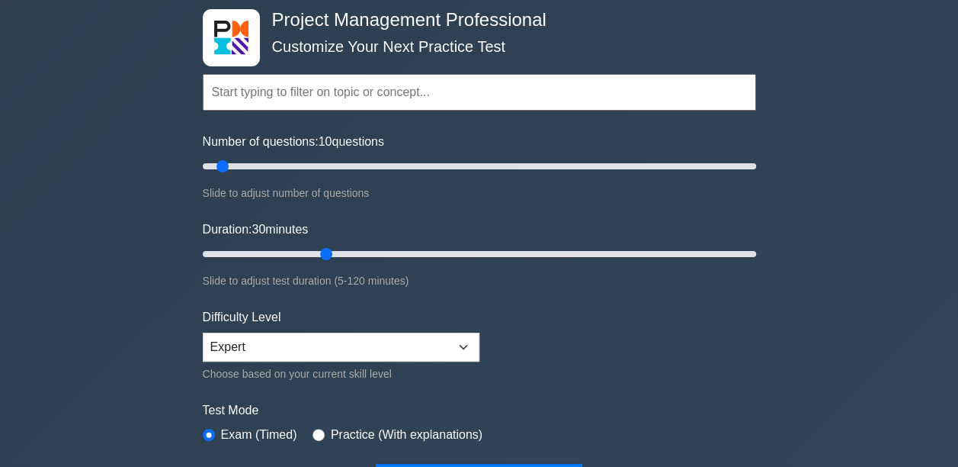
click at [326, 97] on input "text" at bounding box center [479, 92] width 553 height 37
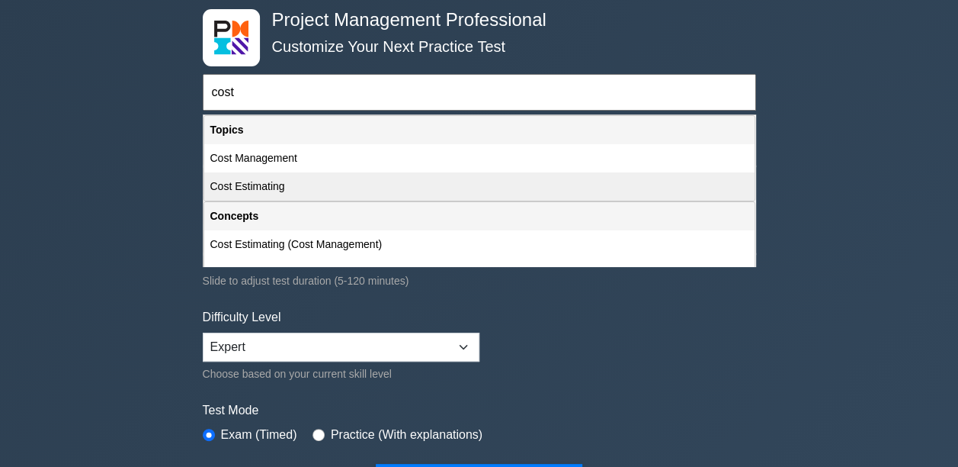
click at [268, 189] on div "Cost Estimating" at bounding box center [479, 186] width 550 height 28
type input "Cost Estimating"
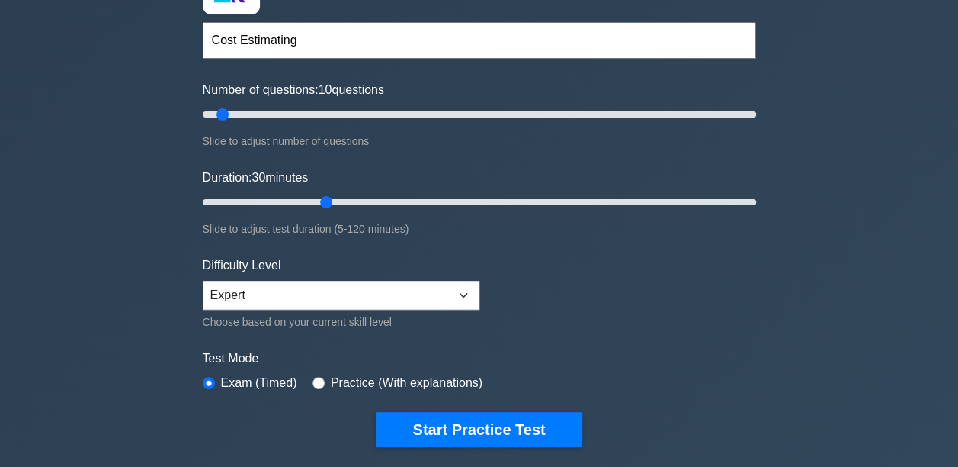
scroll to position [152, 0]
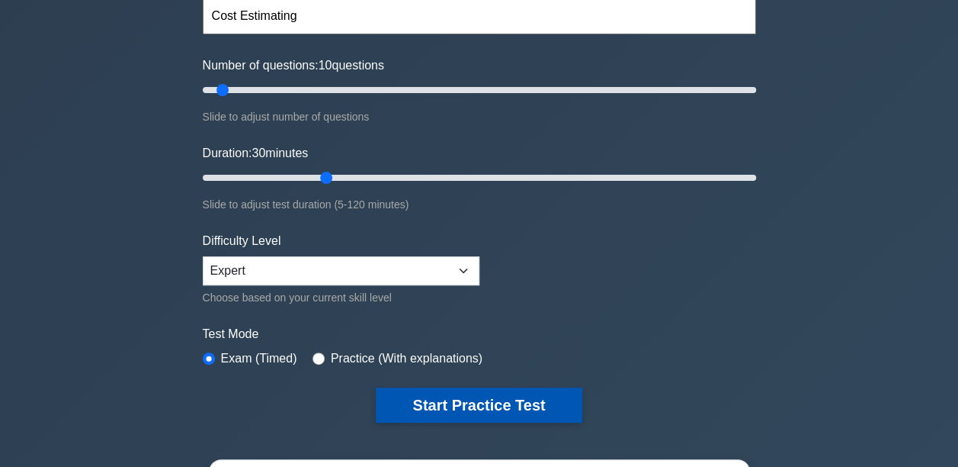
click at [485, 408] on button "Start Practice Test" at bounding box center [479, 404] width 206 height 35
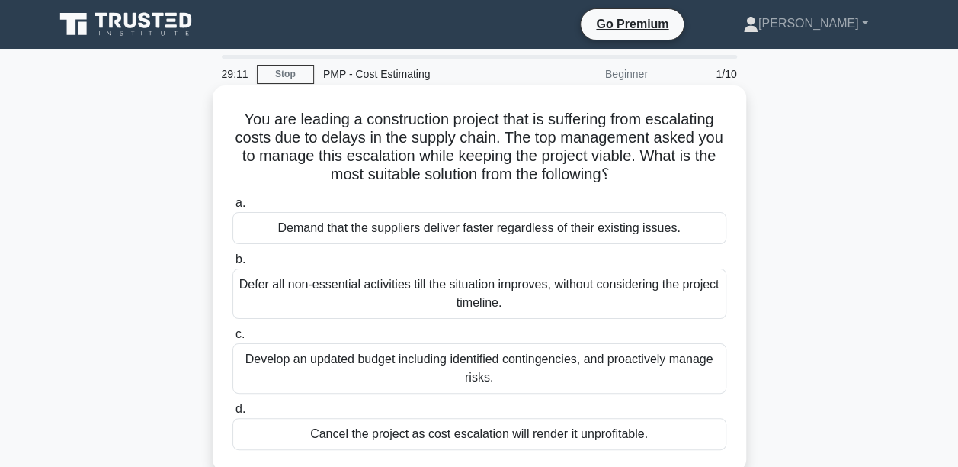
click at [510, 375] on div "Develop an updated budget including identified contingencies, and proactively m…" at bounding box center [480, 368] width 494 height 50
click at [233, 339] on input "c. Develop an updated budget including identified contingencies, and proactivel…" at bounding box center [233, 334] width 0 height 10
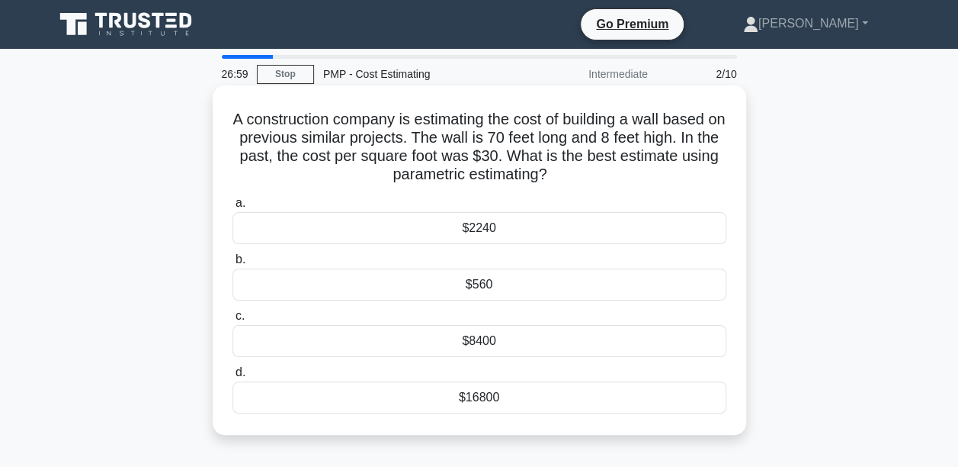
click at [481, 229] on div "$2240" at bounding box center [480, 228] width 494 height 32
click at [233, 208] on input "a. $2240" at bounding box center [233, 203] width 0 height 10
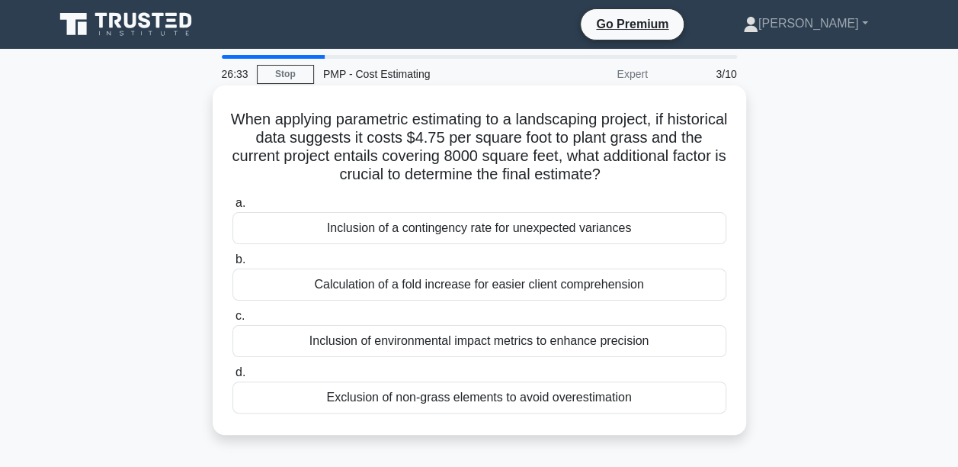
click at [377, 225] on div "Inclusion of a contingency rate for unexpected variances" at bounding box center [480, 228] width 494 height 32
click at [233, 208] on input "a. Inclusion of a contingency rate for unexpected variances" at bounding box center [233, 203] width 0 height 10
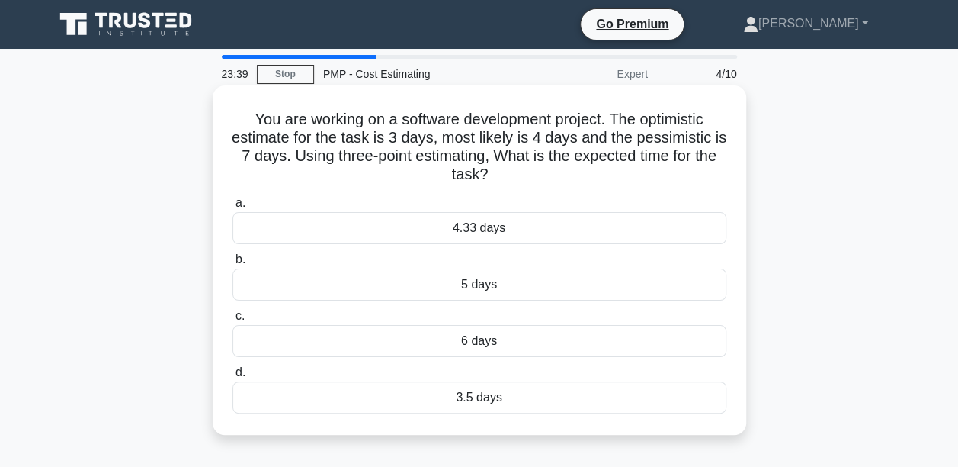
click at [473, 398] on div "3.5 days" at bounding box center [480, 397] width 494 height 32
click at [233, 377] on input "d. 3.5 days" at bounding box center [233, 372] width 0 height 10
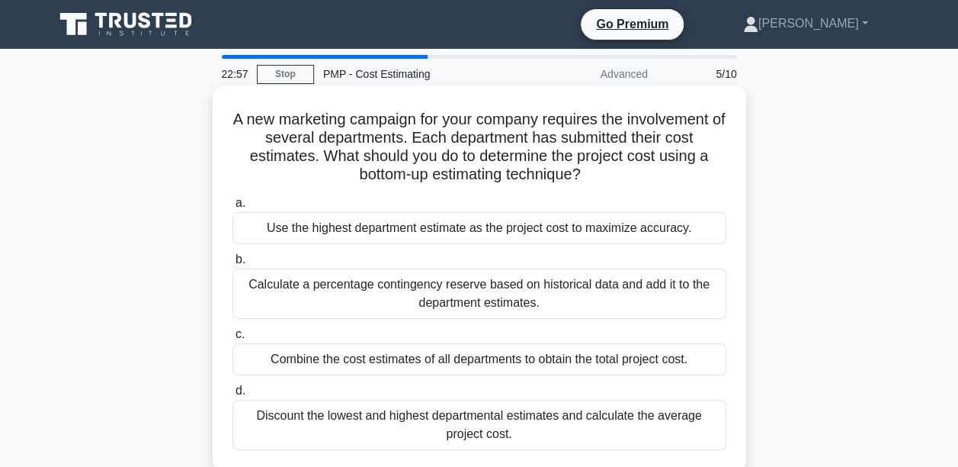
click at [383, 362] on div "Combine the cost estimates of all departments to obtain the total project cost." at bounding box center [480, 359] width 494 height 32
click at [233, 339] on input "c. Combine the cost estimates of all departments to obtain the total project co…" at bounding box center [233, 334] width 0 height 10
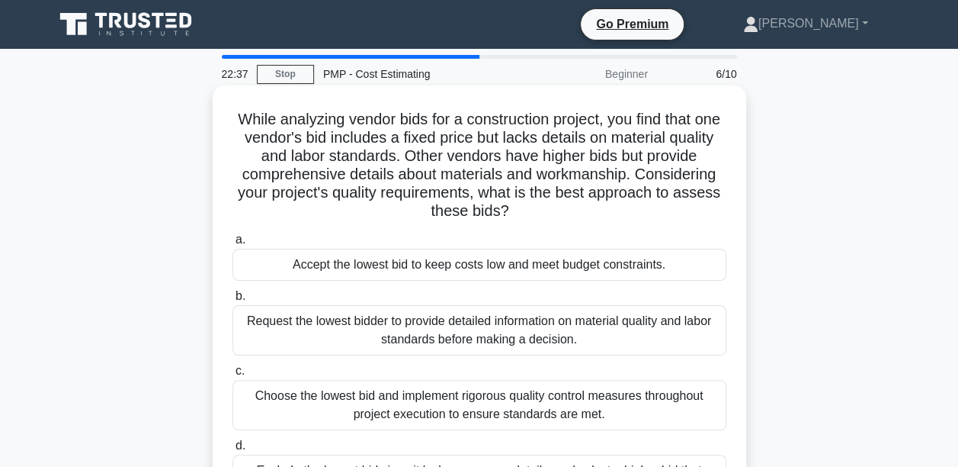
scroll to position [76, 0]
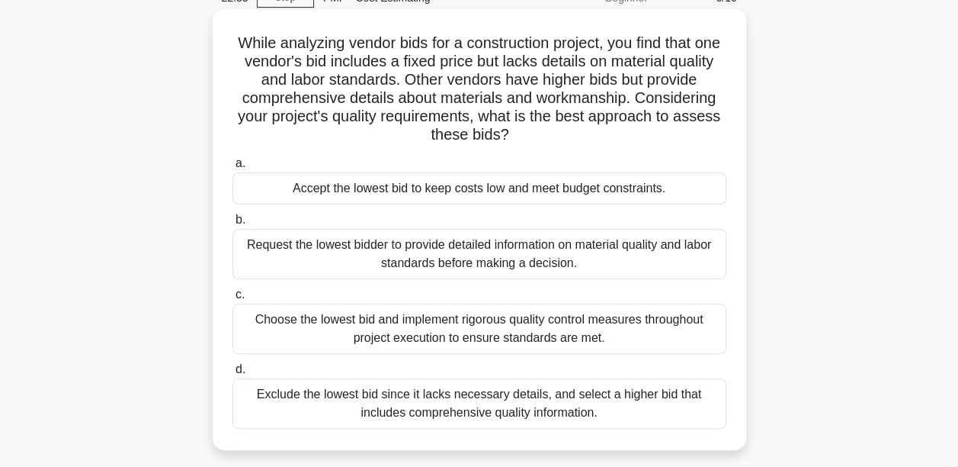
click at [370, 257] on div "Request the lowest bidder to provide detailed information on material quality a…" at bounding box center [480, 254] width 494 height 50
click at [233, 225] on input "b. Request the lowest bidder to provide detailed information on material qualit…" at bounding box center [233, 220] width 0 height 10
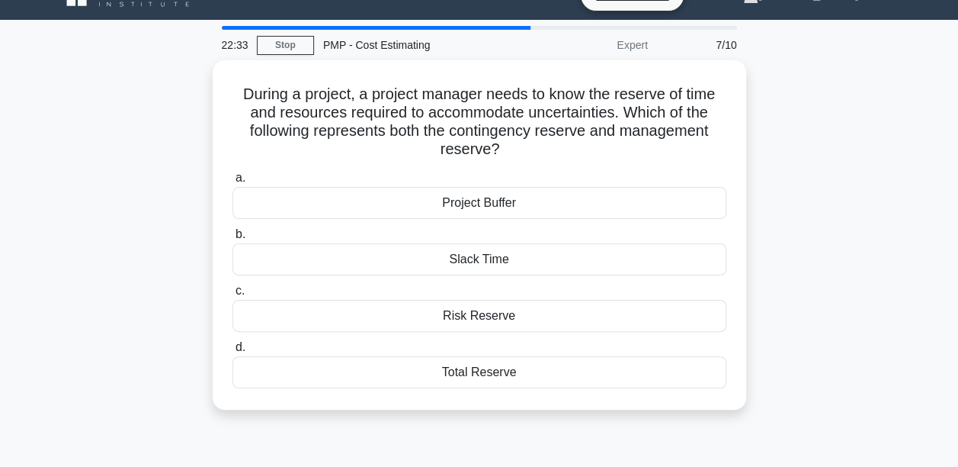
scroll to position [0, 0]
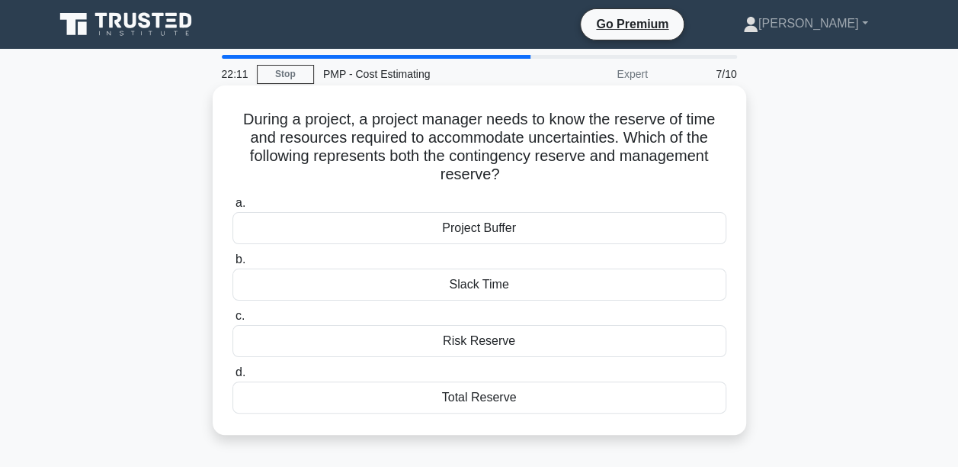
click at [471, 405] on div "Total Reserve" at bounding box center [480, 397] width 494 height 32
click at [233, 377] on input "d. Total Reserve" at bounding box center [233, 372] width 0 height 10
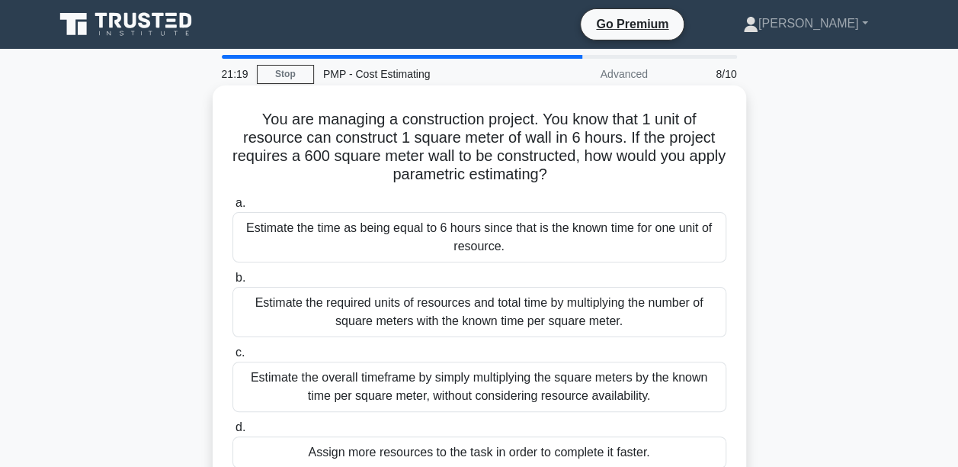
click at [412, 296] on div "Estimate the required units of resources and total time by multiplying the numb…" at bounding box center [480, 312] width 494 height 50
click at [233, 283] on input "b. Estimate the required units of resources and total time by multiplying the n…" at bounding box center [233, 278] width 0 height 10
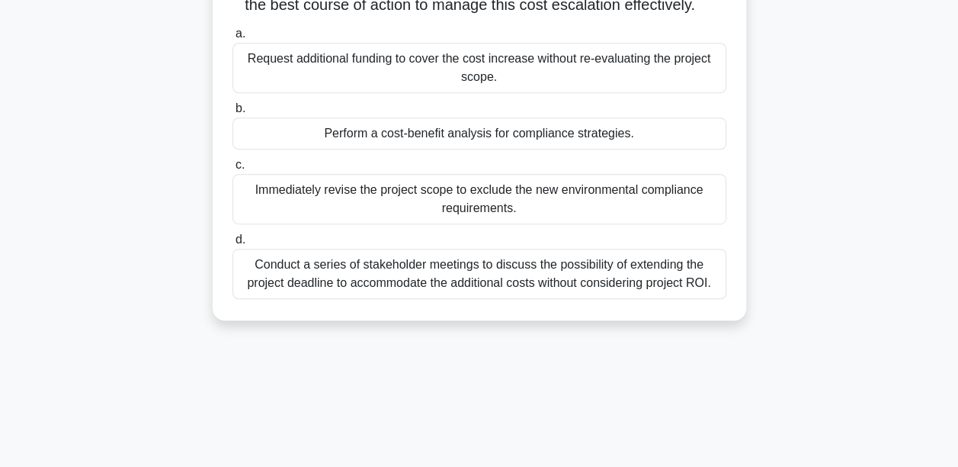
scroll to position [357, 0]
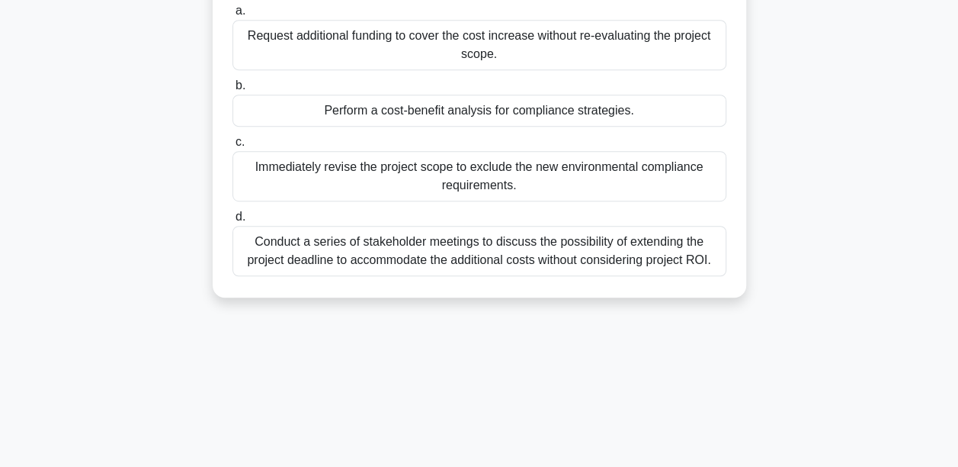
click at [415, 127] on div "Perform a cost-benefit analysis for compliance strategies." at bounding box center [480, 111] width 494 height 32
click at [233, 91] on input "b. Perform a cost-benefit analysis for compliance strategies." at bounding box center [233, 86] width 0 height 10
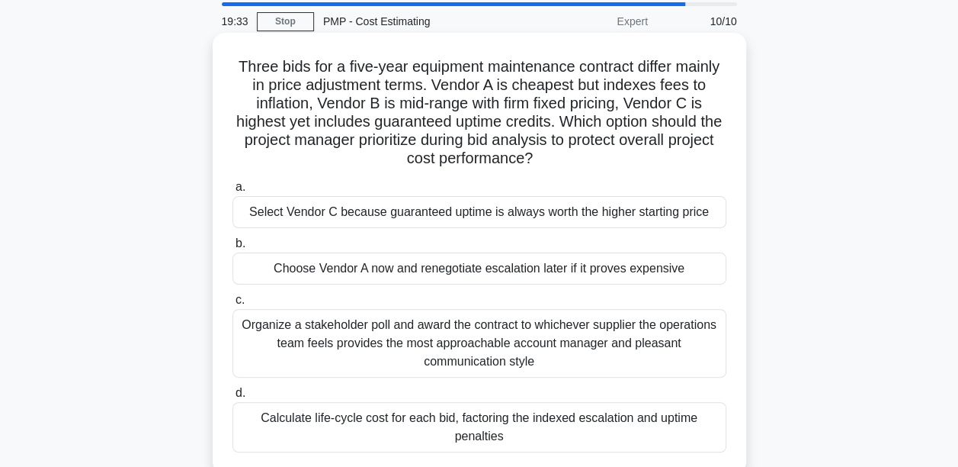
scroll to position [76, 0]
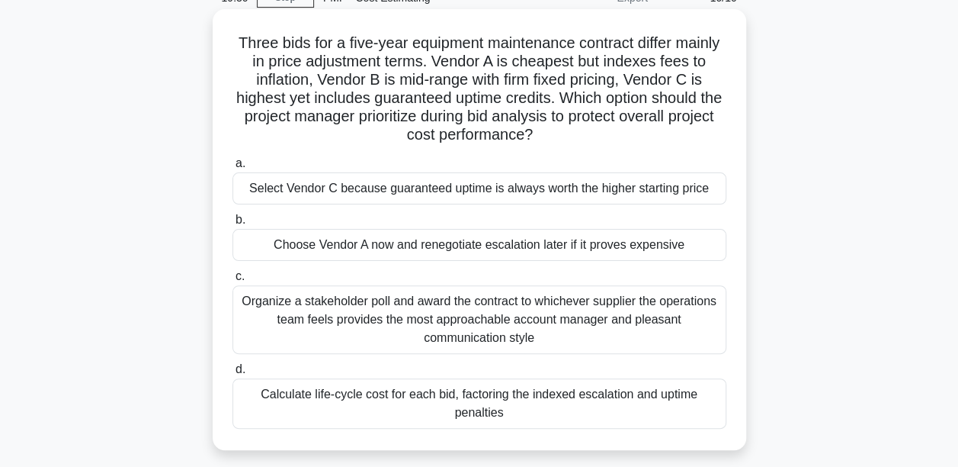
click at [399, 395] on div "Calculate life-cycle cost for each bid, factoring the indexed escalation and up…" at bounding box center [480, 403] width 494 height 50
click at [233, 374] on input "d. Calculate life-cycle cost for each bid, factoring the indexed escalation and…" at bounding box center [233, 369] width 0 height 10
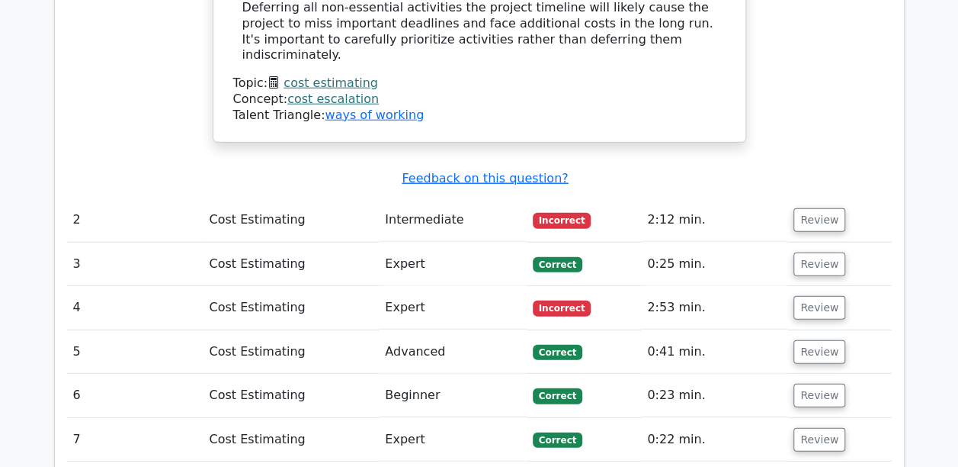
scroll to position [1906, 0]
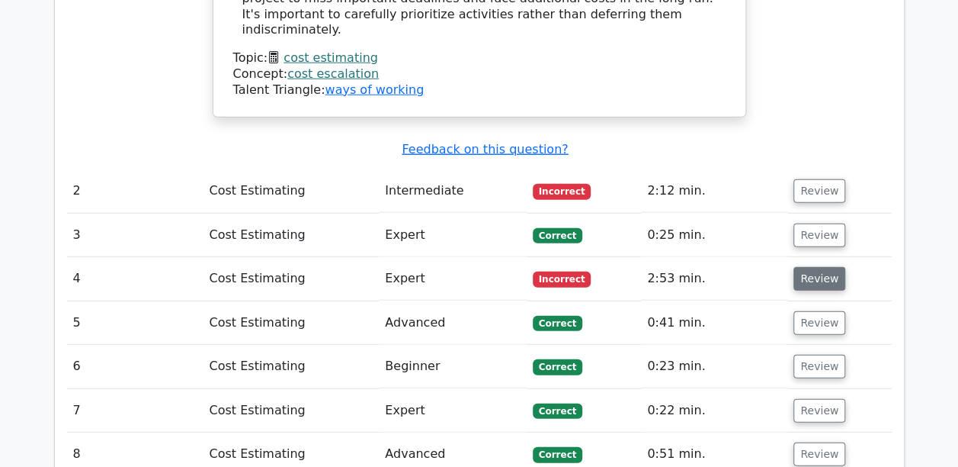
click at [813, 267] on button "Review" at bounding box center [820, 279] width 52 height 24
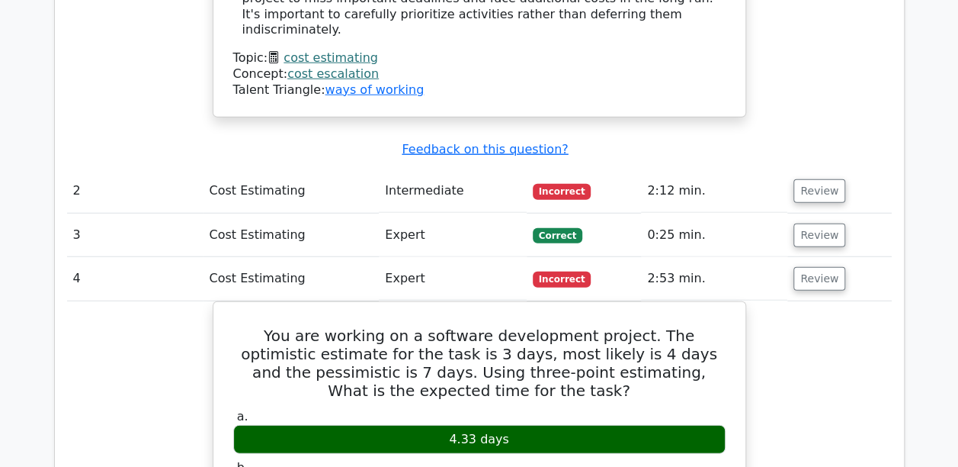
click at [570, 271] on span "Incorrect" at bounding box center [562, 278] width 59 height 15
click at [569, 271] on span "Incorrect" at bounding box center [562, 278] width 59 height 15
click at [817, 179] on button "Review" at bounding box center [820, 191] width 52 height 24
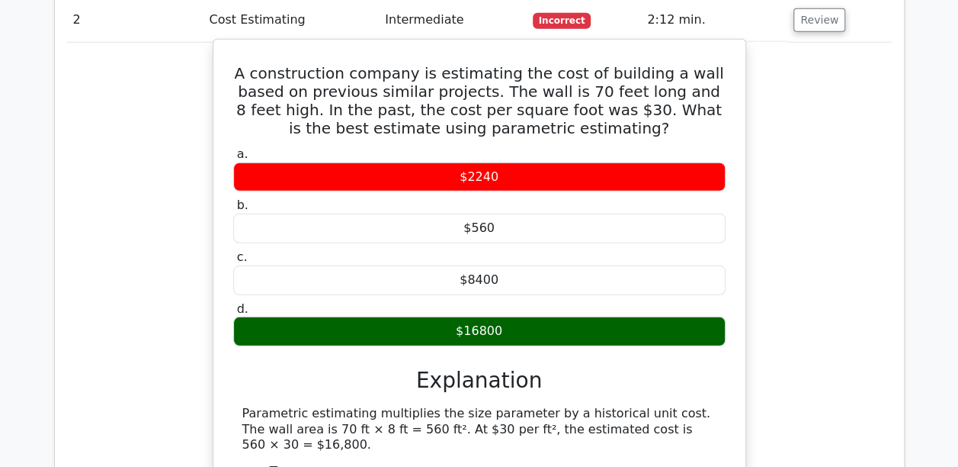
scroll to position [2135, 0]
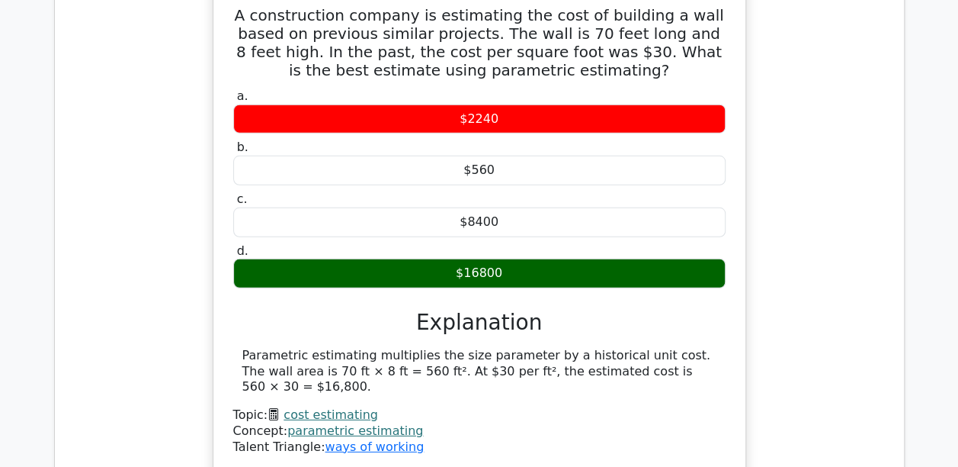
click at [380, 423] on link "parametric estimating" at bounding box center [355, 430] width 136 height 14
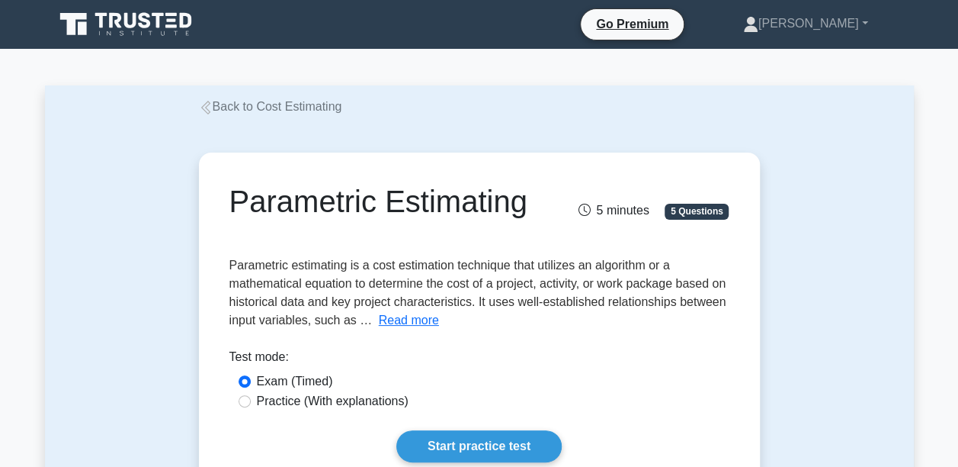
scroll to position [76, 0]
